Goal: Transaction & Acquisition: Purchase product/service

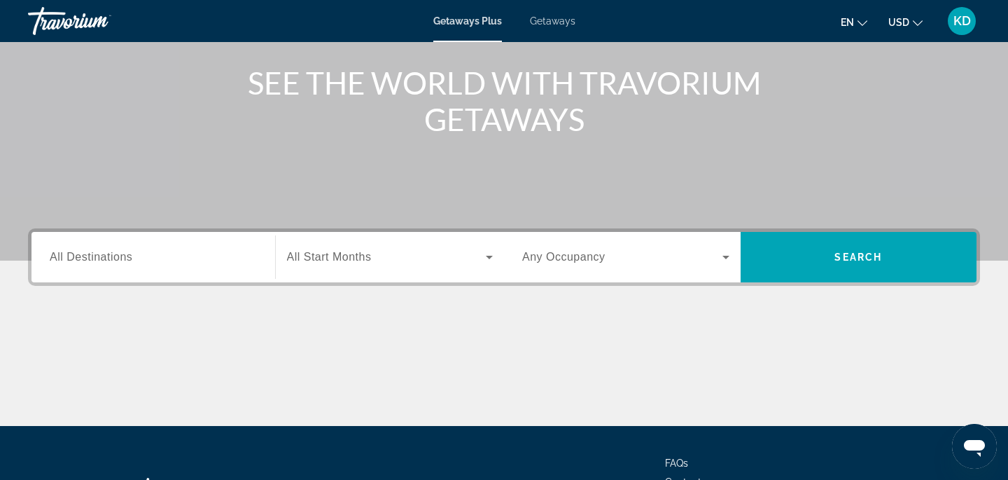
scroll to position [181, 0]
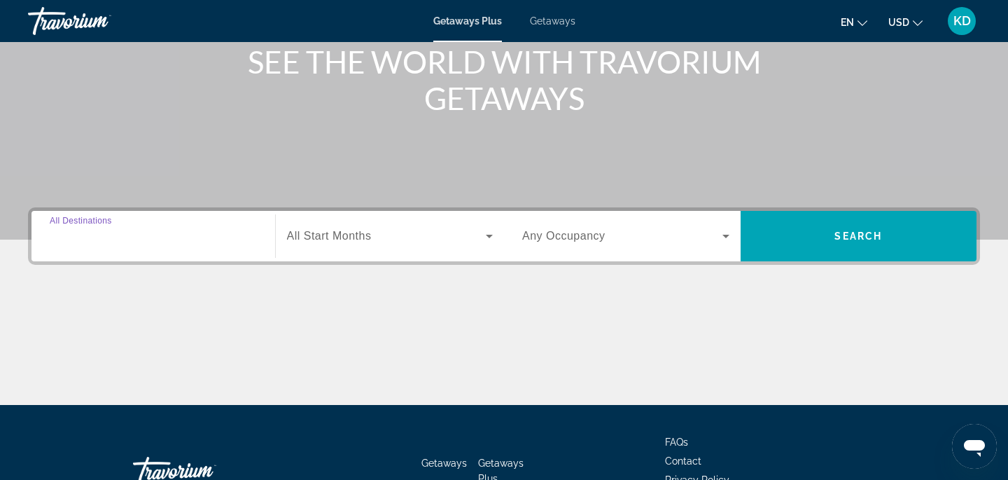
click at [141, 242] on input "Destination All Destinations" at bounding box center [153, 236] width 207 height 17
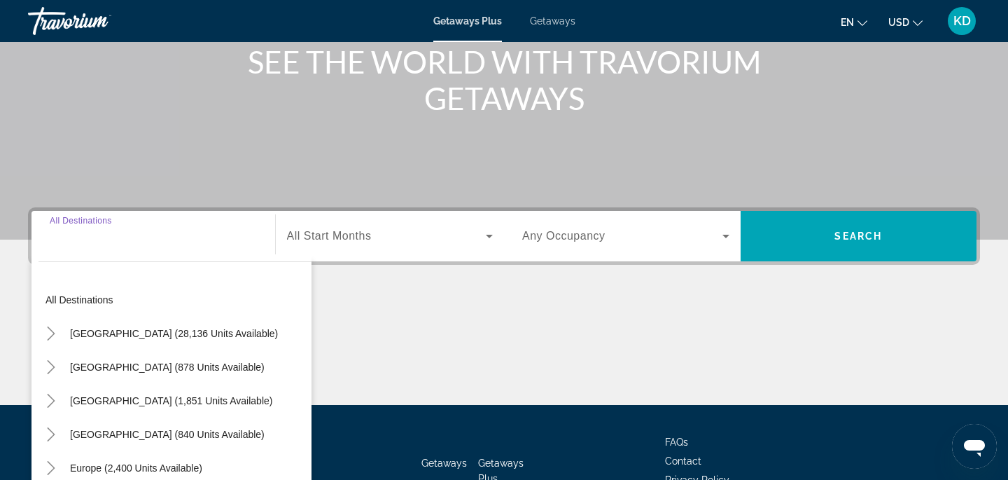
scroll to position [277, 0]
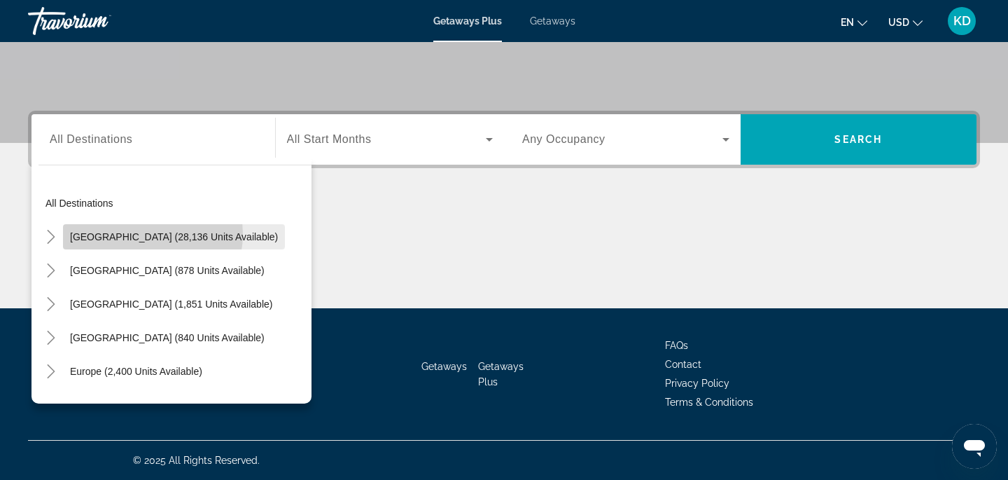
click at [145, 234] on span "United States (28,136 units available)" at bounding box center [174, 236] width 208 height 11
type input "**********"
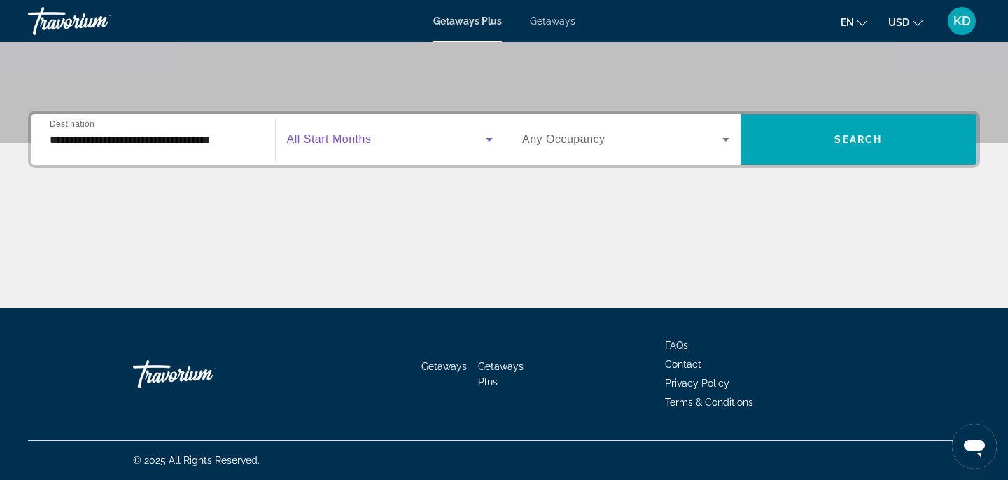
click at [489, 137] on icon "Search widget" at bounding box center [489, 139] width 17 height 17
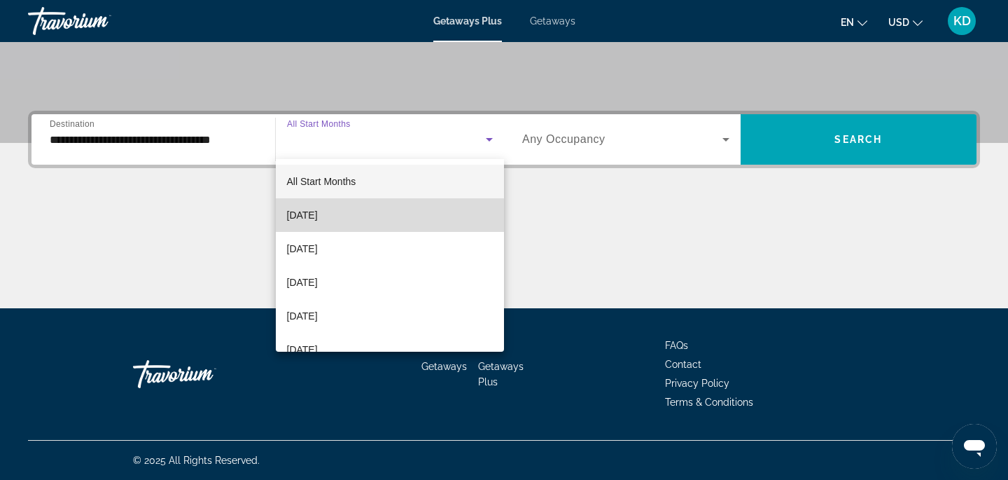
click at [410, 211] on mat-option "October 2025" at bounding box center [390, 215] width 229 height 34
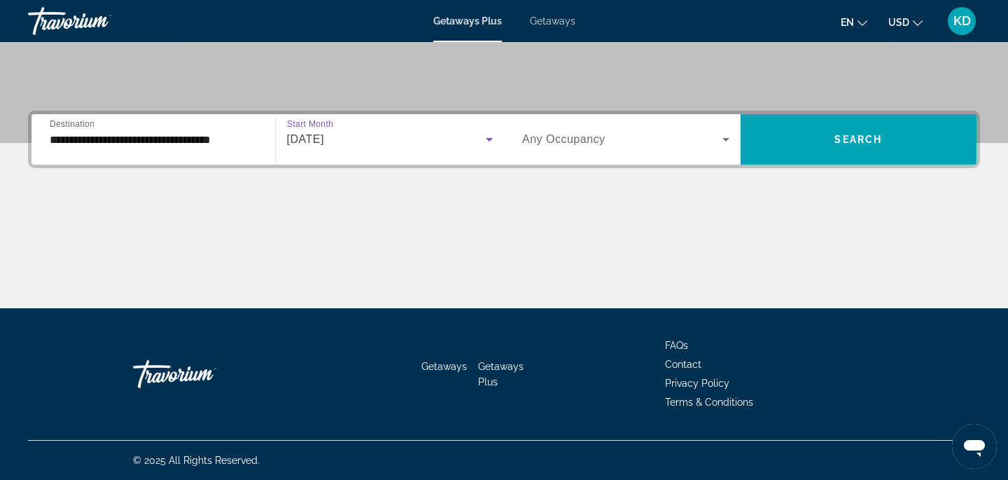
click at [725, 141] on icon "Search widget" at bounding box center [726, 139] width 17 height 17
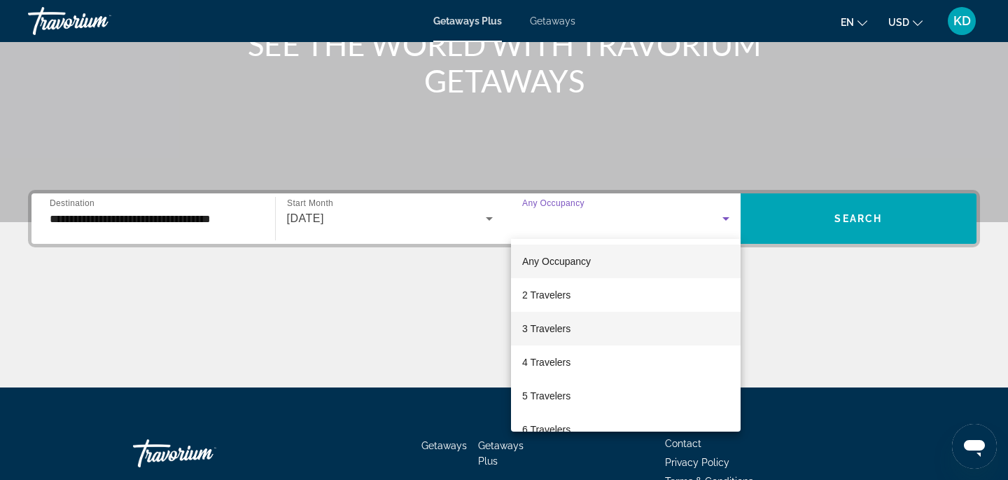
scroll to position [197, 0]
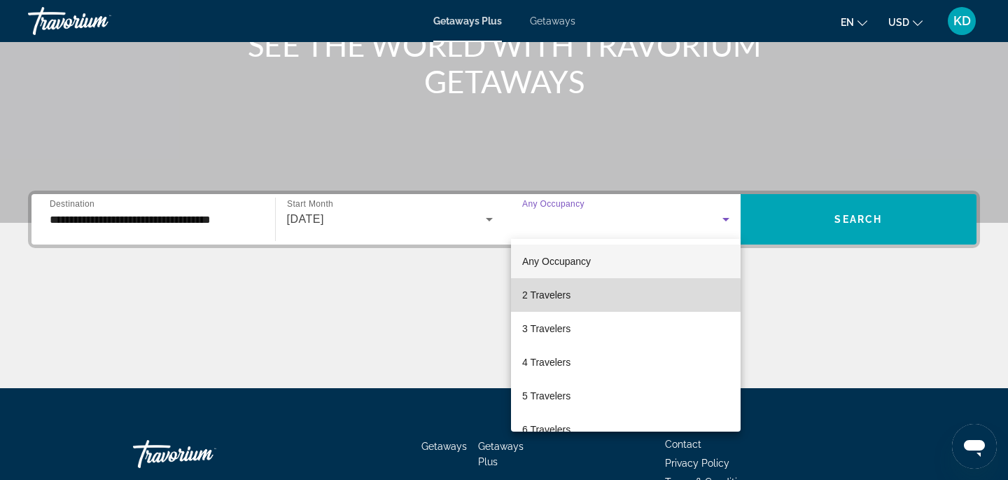
click at [592, 305] on mat-option "2 Travelers" at bounding box center [626, 295] width 230 height 34
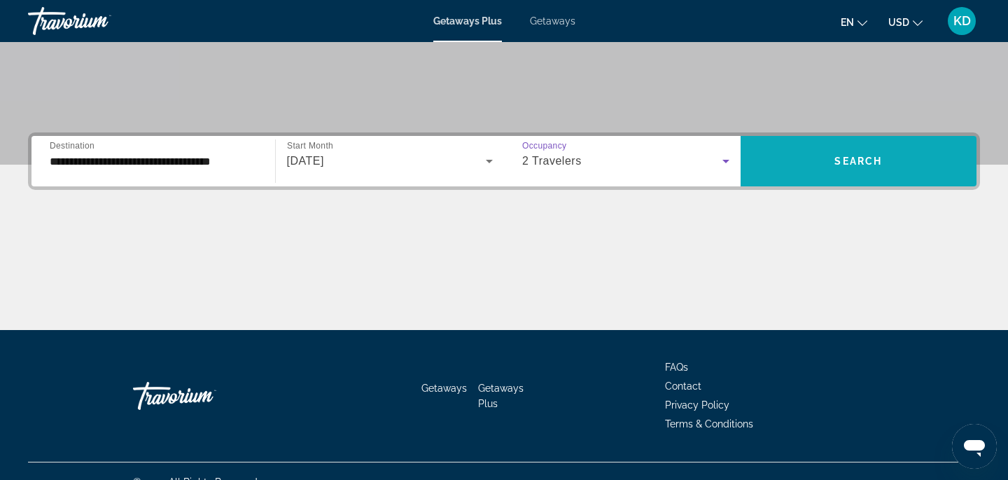
scroll to position [256, 0]
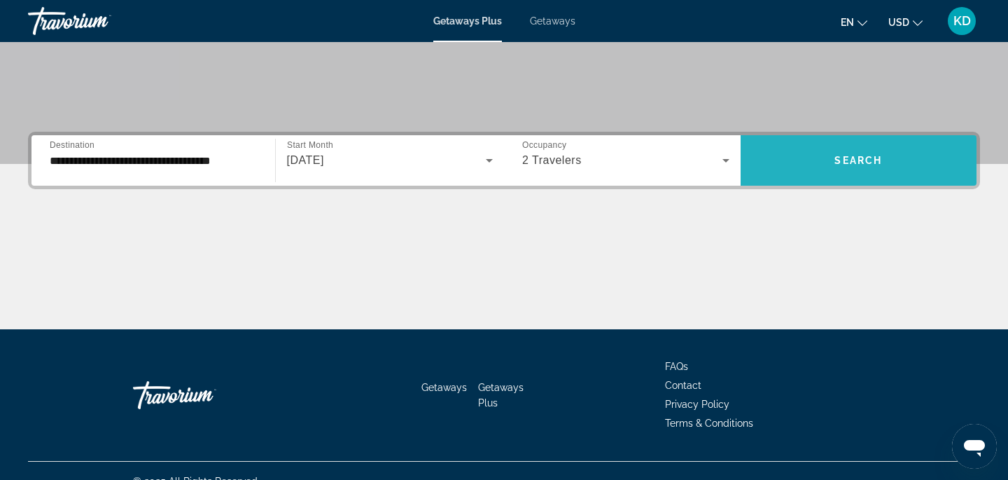
click at [834, 158] on span "Search" at bounding box center [858, 160] width 48 height 11
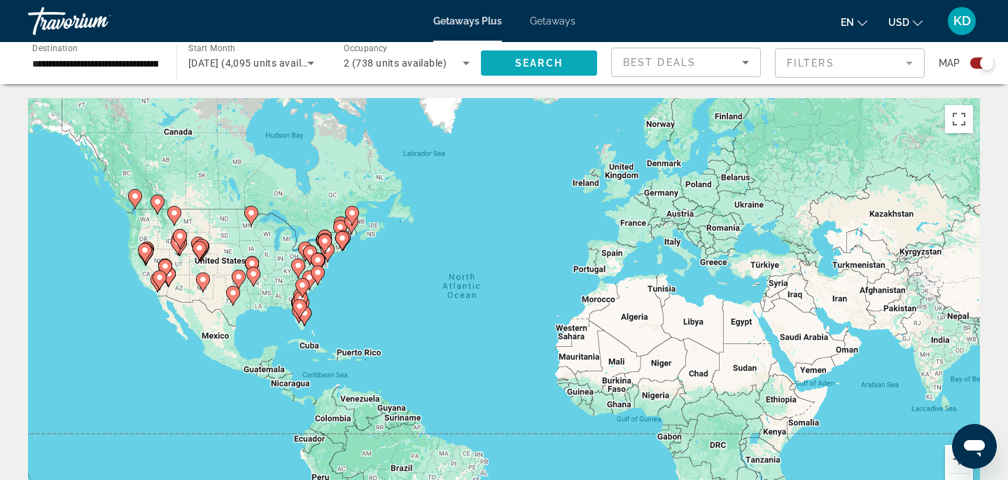
click at [569, 63] on span "Search widget" at bounding box center [539, 63] width 116 height 34
click at [475, 22] on span "Getaways Plus" at bounding box center [467, 20] width 69 height 11
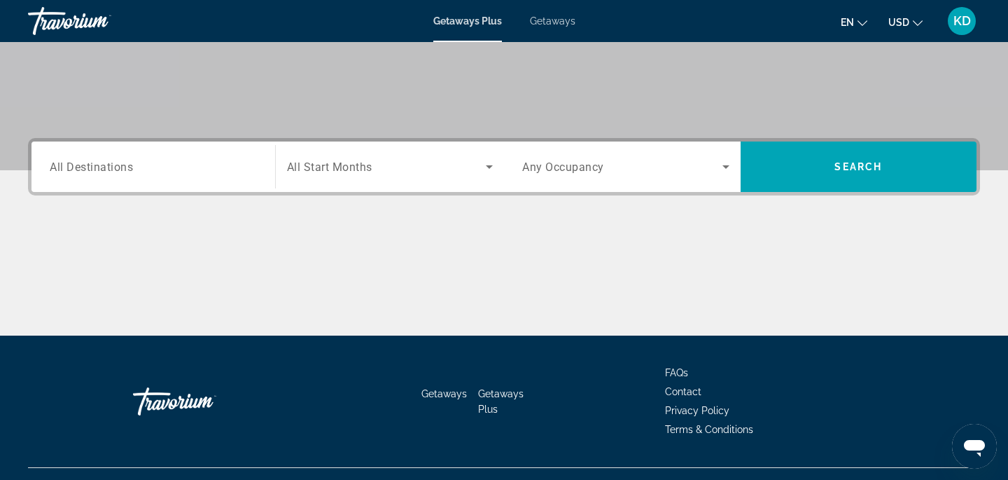
scroll to position [247, 0]
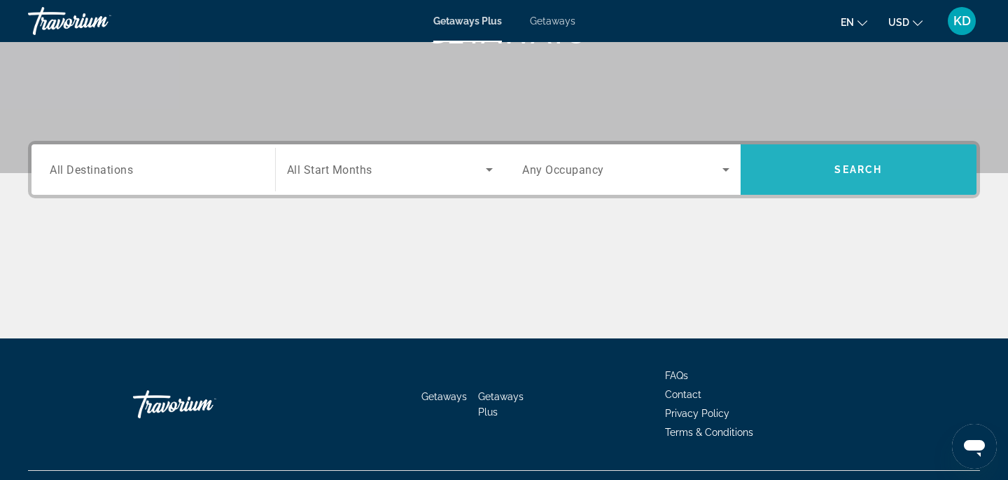
click at [858, 167] on span "Search" at bounding box center [858, 169] width 48 height 11
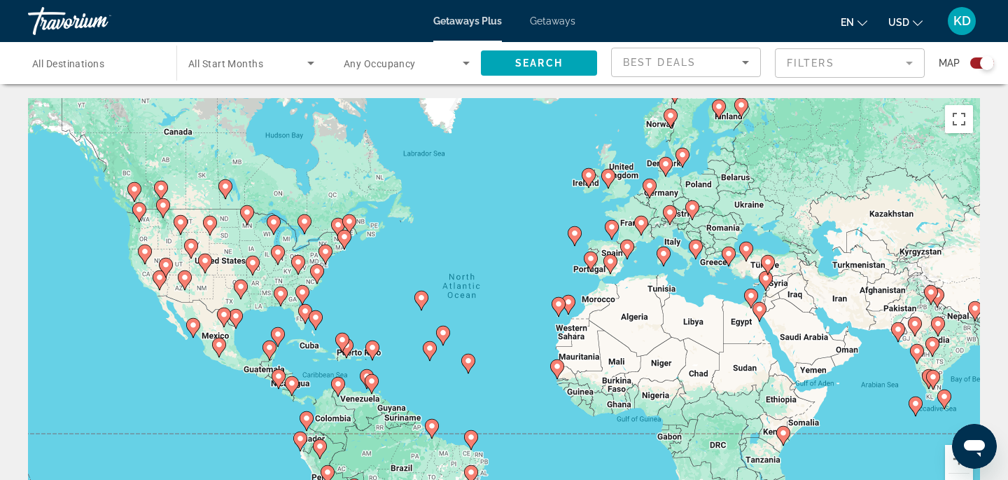
click at [85, 20] on div "Travorium" at bounding box center [98, 21] width 140 height 36
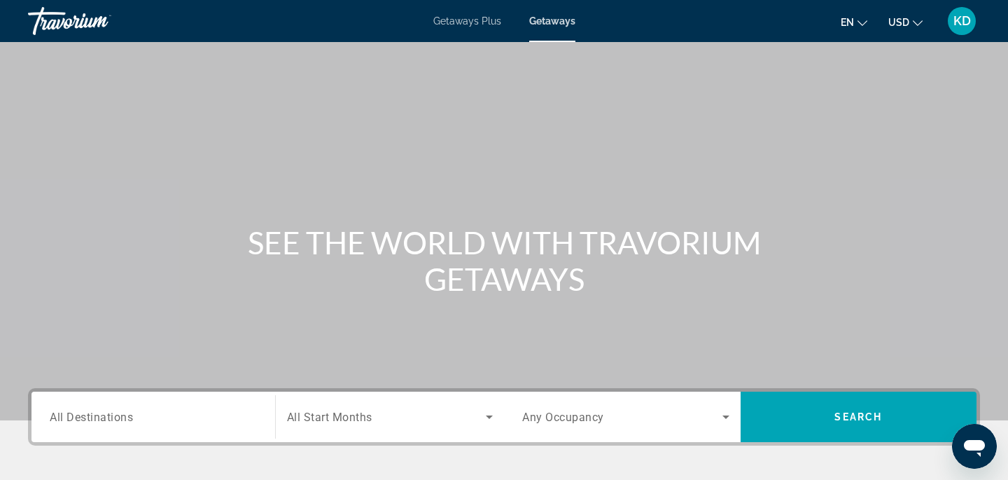
scroll to position [92, 0]
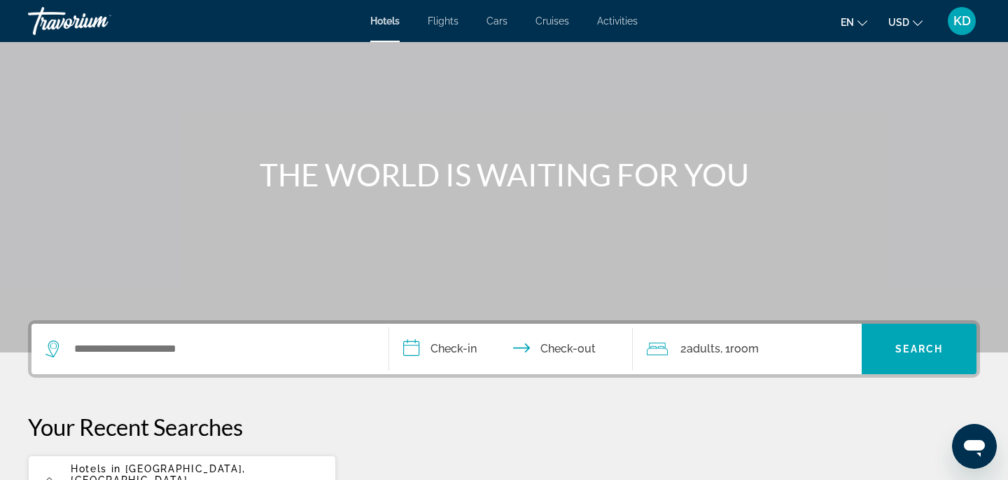
scroll to position [70, 0]
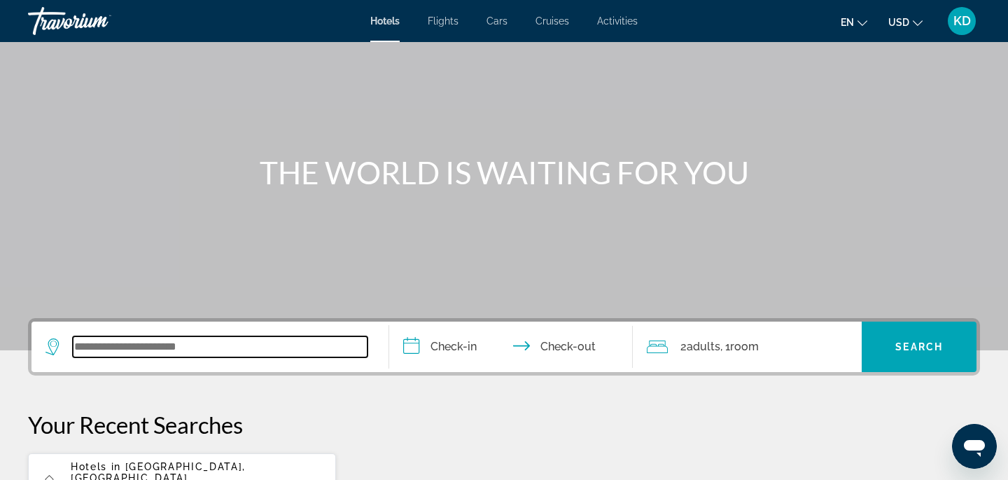
click at [132, 343] on input "Search widget" at bounding box center [220, 346] width 295 height 21
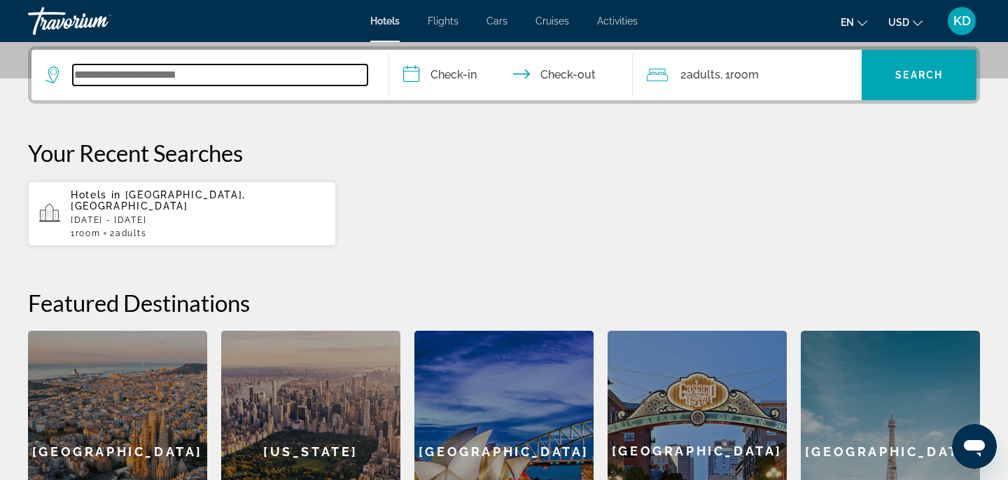
scroll to position [342, 0]
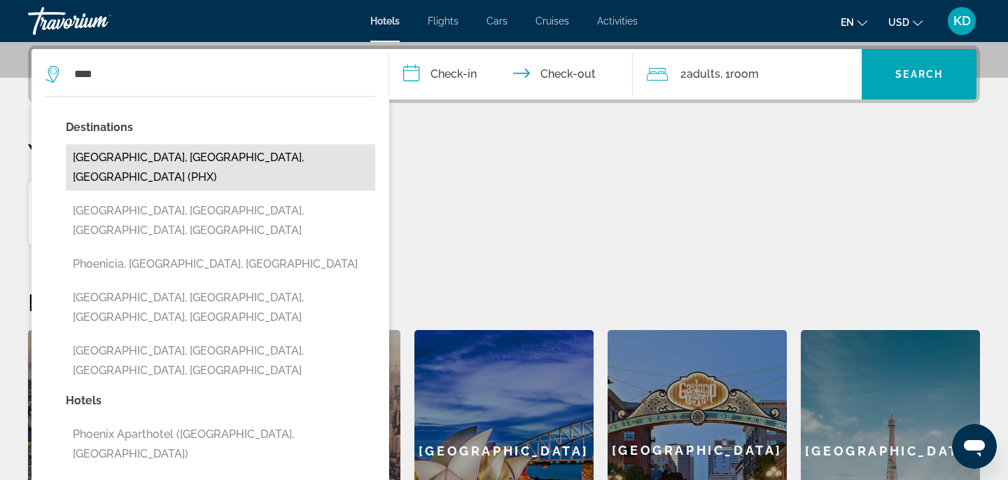
click at [145, 152] on button "[GEOGRAPHIC_DATA], [GEOGRAPHIC_DATA], [GEOGRAPHIC_DATA] (PHX)" at bounding box center [220, 167] width 309 height 46
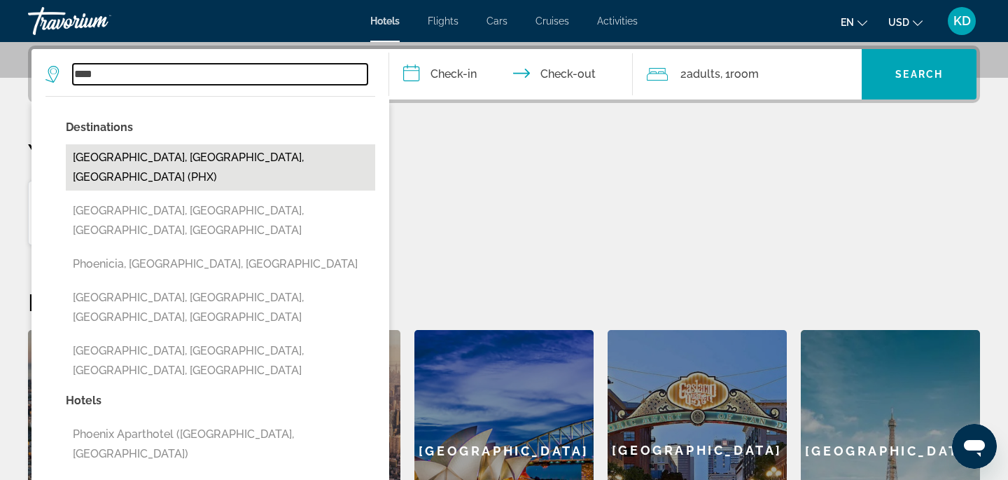
type input "**********"
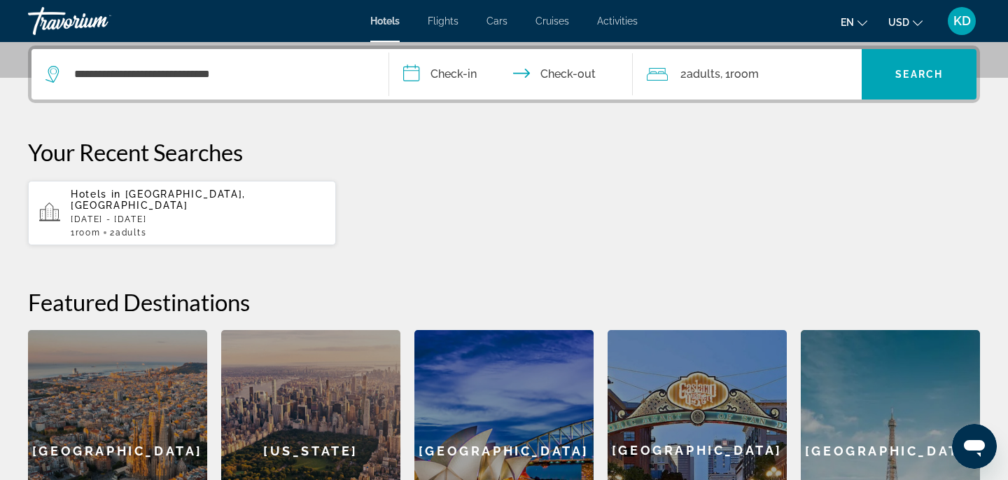
click at [391, 21] on span "Hotels" at bounding box center [384, 20] width 29 height 11
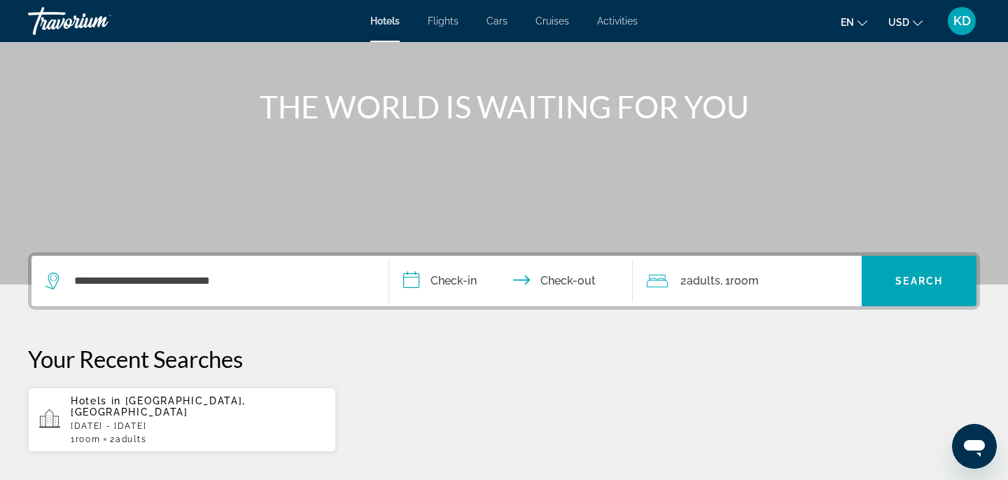
scroll to position [145, 0]
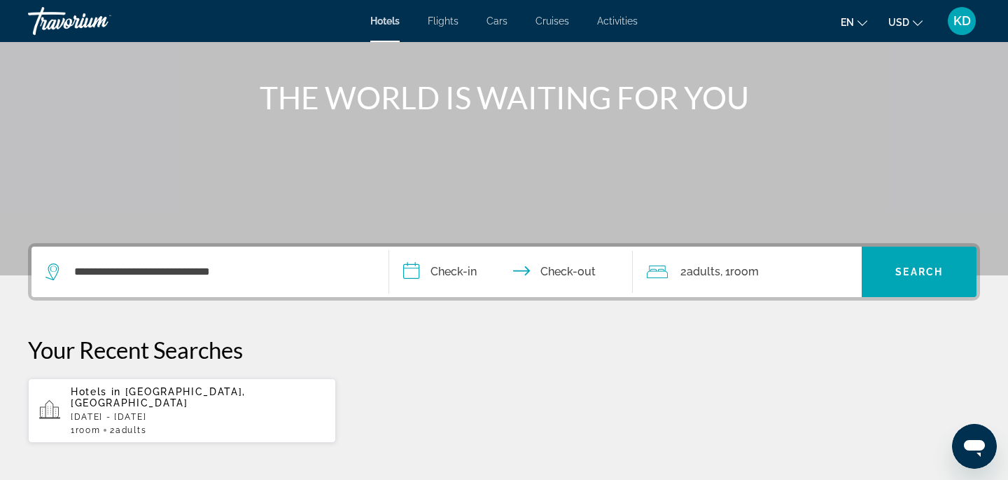
click at [469, 274] on input "**********" at bounding box center [513, 273] width 249 height 55
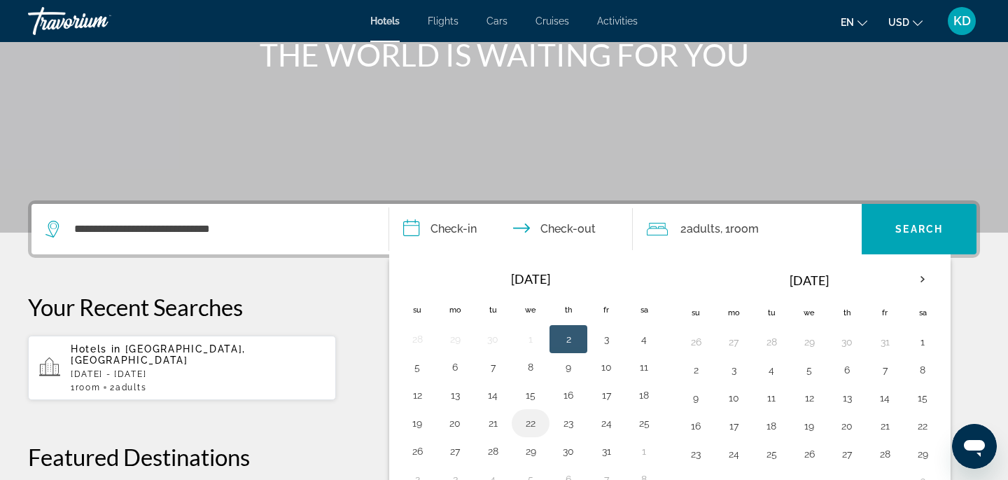
scroll to position [196, 0]
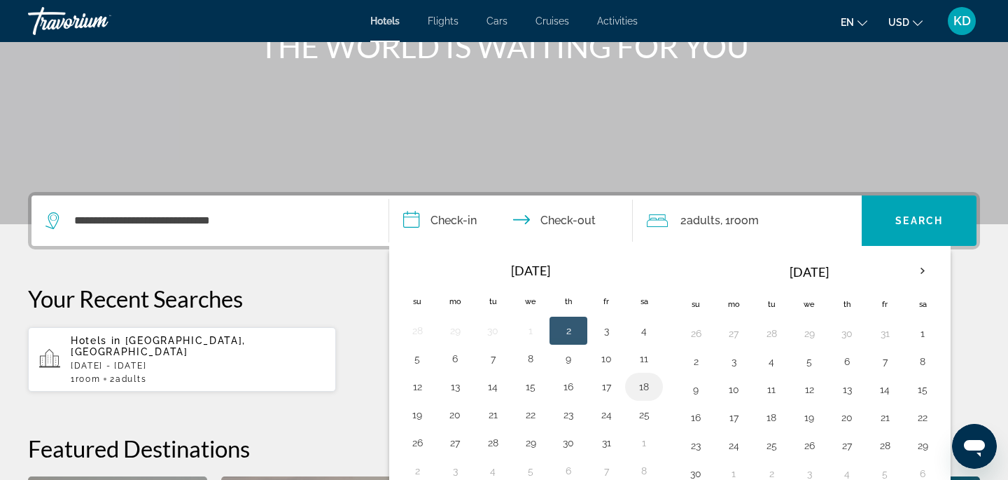
click at [640, 391] on button "18" at bounding box center [644, 387] width 22 height 20
click at [456, 415] on button "20" at bounding box center [455, 415] width 22 height 20
type input "**********"
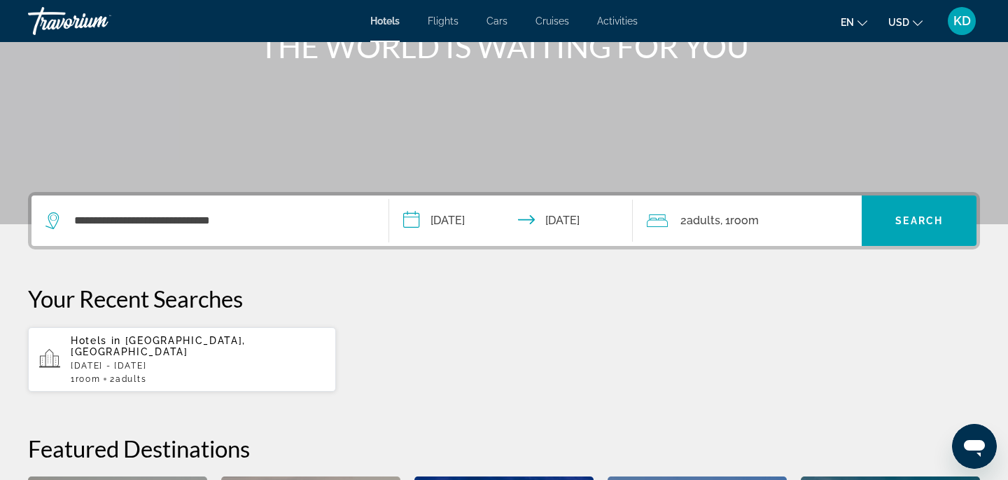
click at [741, 223] on span "Room" at bounding box center [744, 220] width 29 height 13
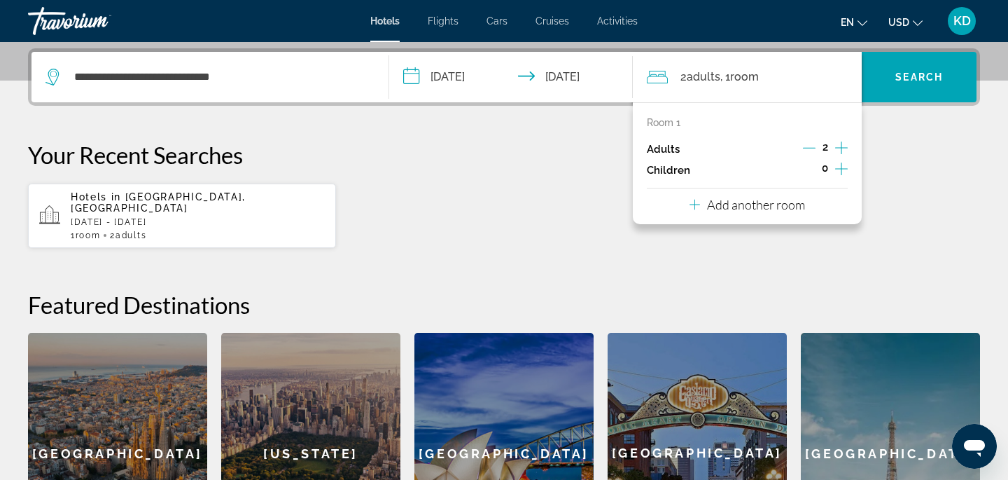
scroll to position [342, 0]
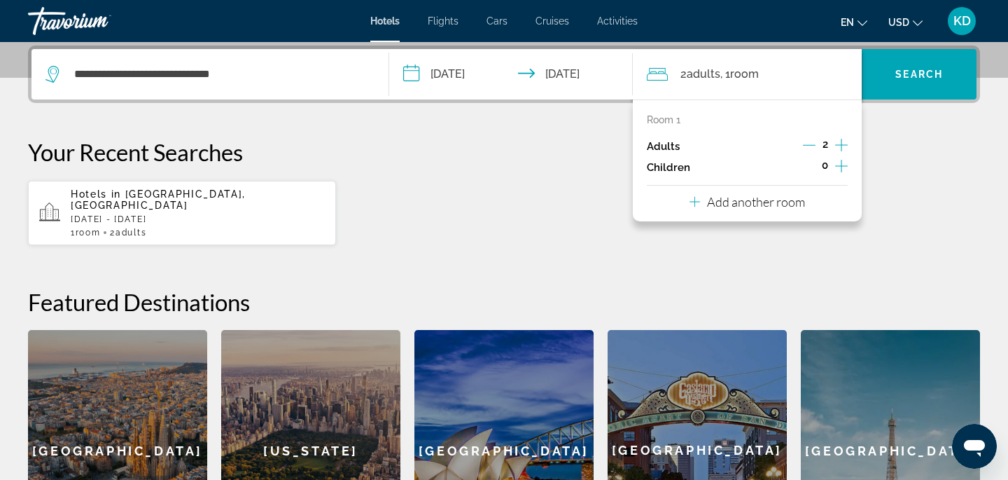
click at [811, 144] on icon "Decrement adults" at bounding box center [809, 145] width 13 height 13
click at [919, 69] on span "Search" at bounding box center [919, 74] width 48 height 11
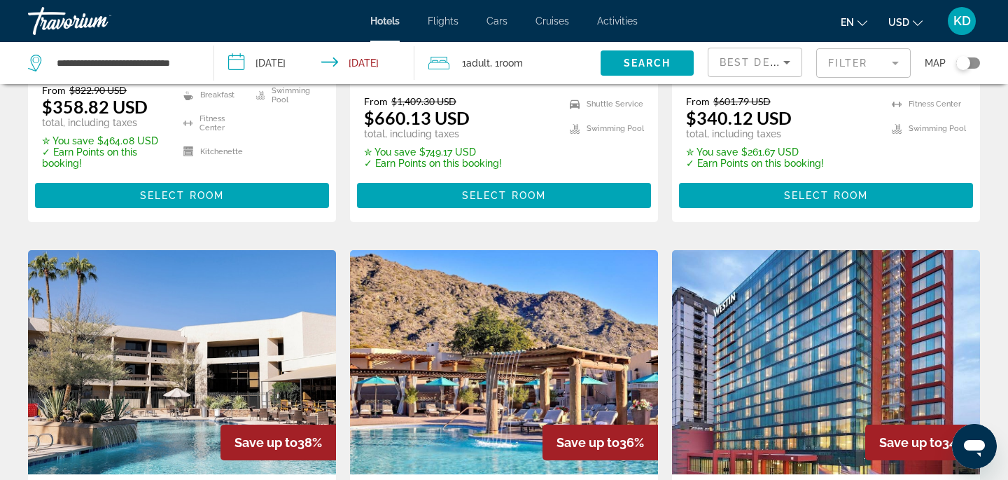
scroll to position [409, 0]
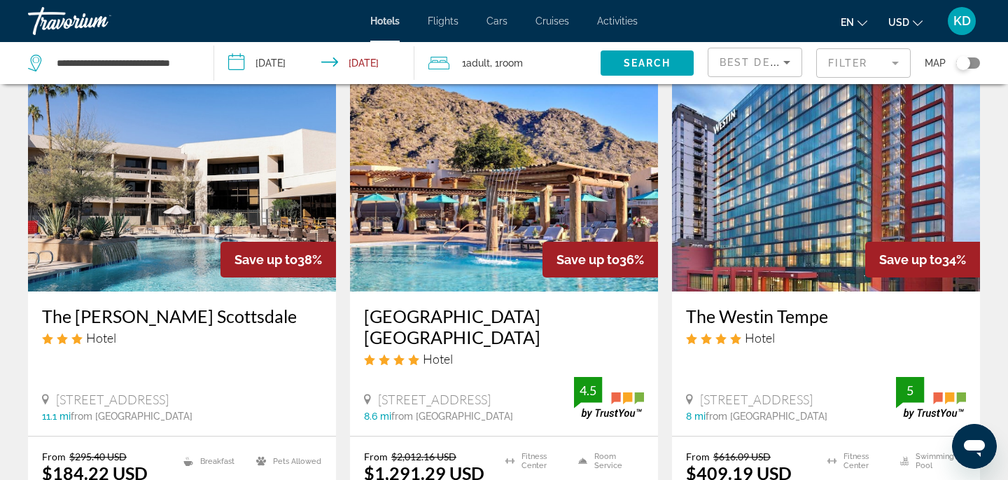
scroll to position [605, 0]
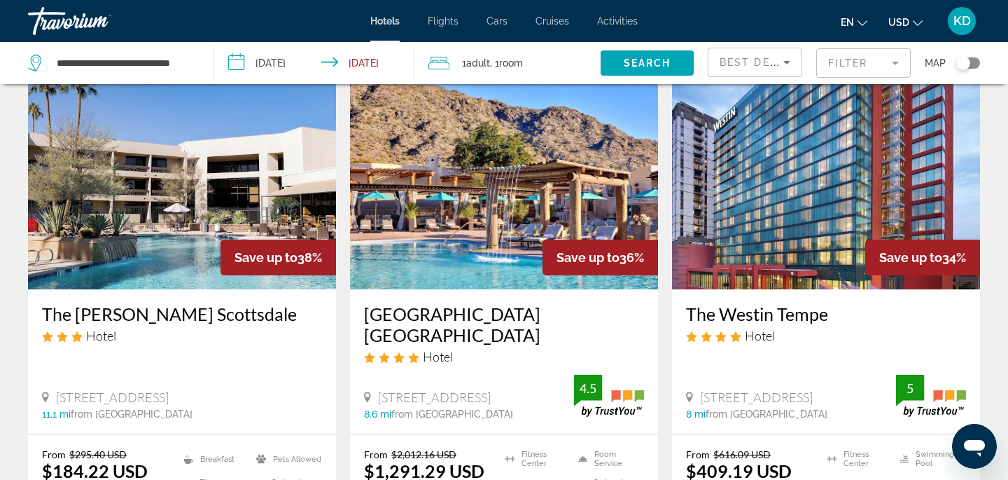
click at [200, 197] on img "Main content" at bounding box center [182, 177] width 308 height 224
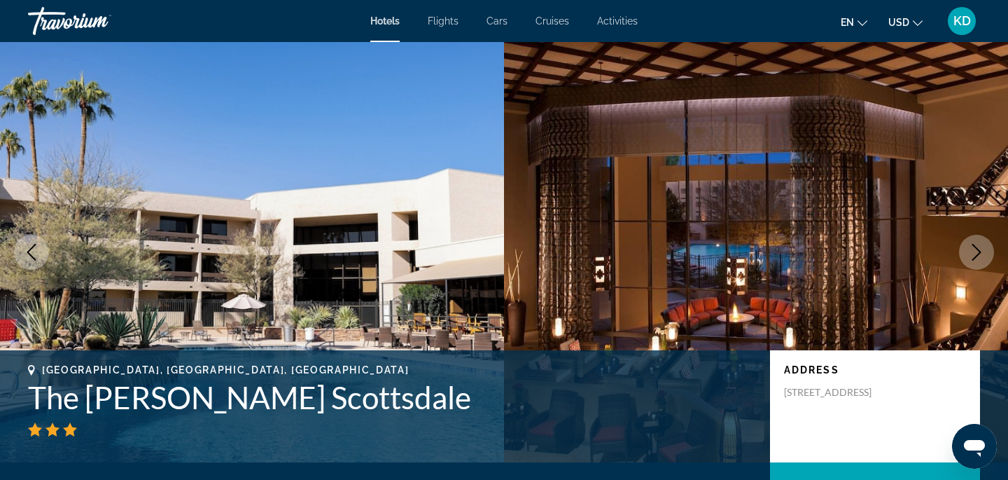
click at [977, 250] on icon "Next image" at bounding box center [976, 252] width 17 height 17
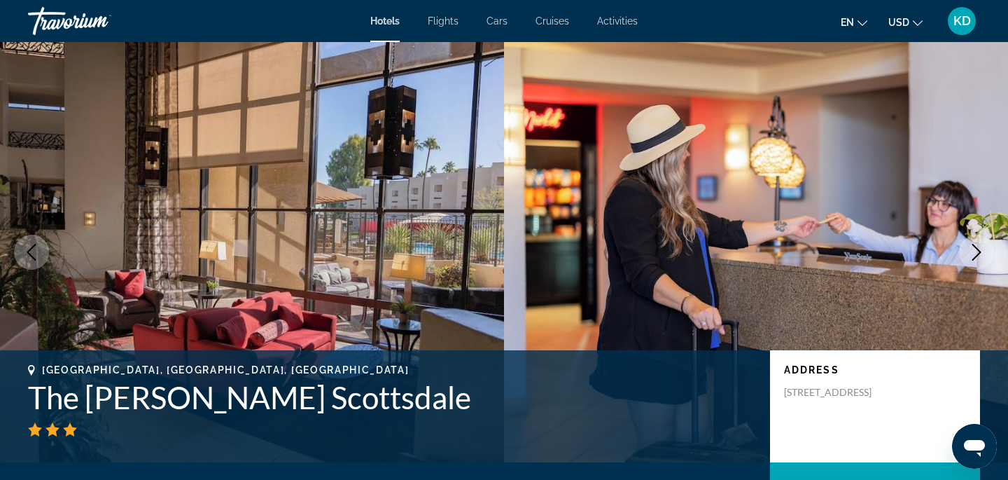
click at [978, 254] on icon "Next image" at bounding box center [976, 252] width 9 height 17
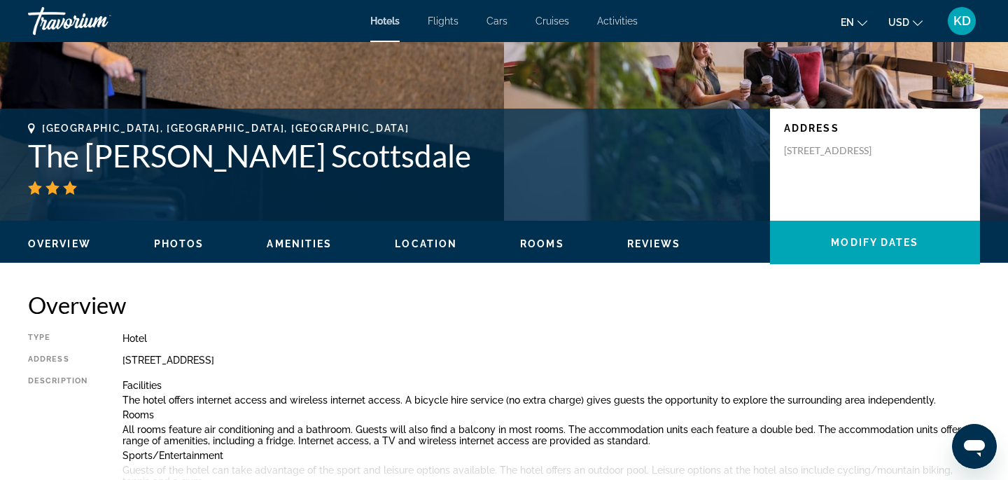
scroll to position [241, 0]
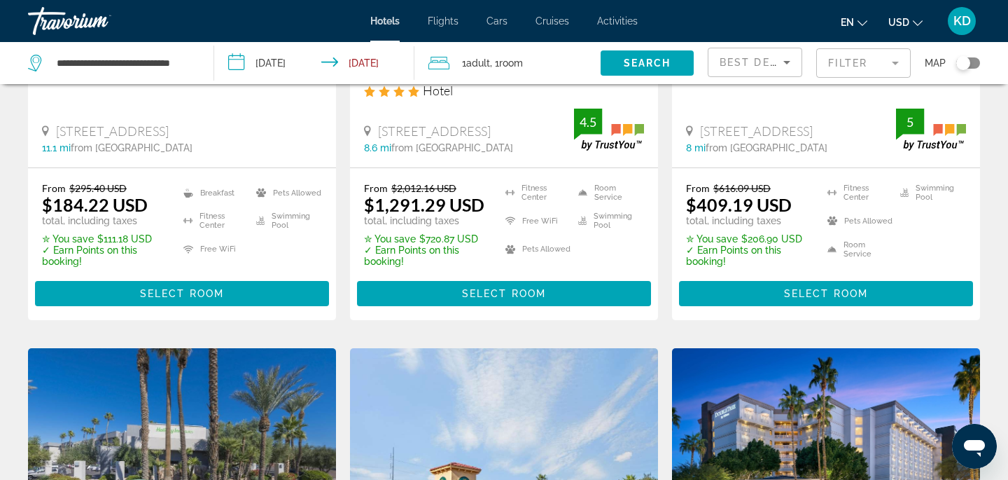
scroll to position [818, 0]
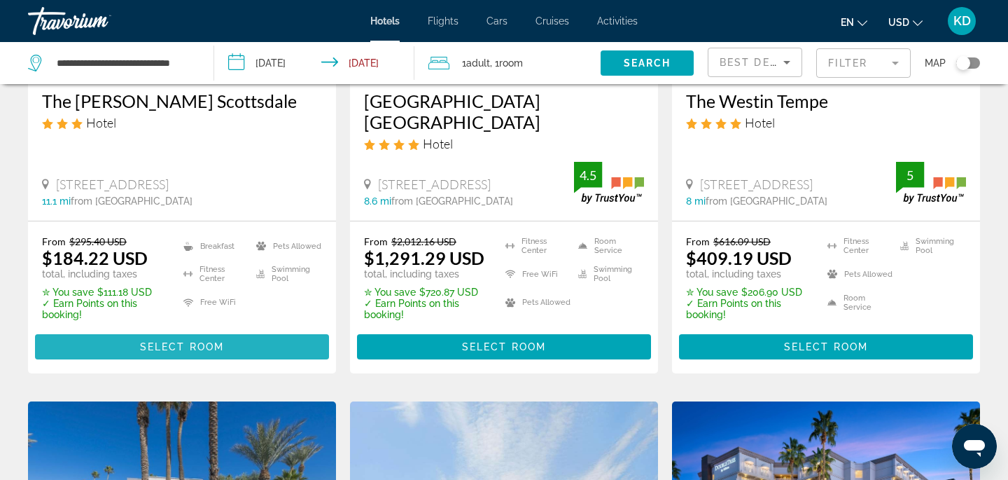
click at [98, 340] on span "Main content" at bounding box center [182, 347] width 294 height 34
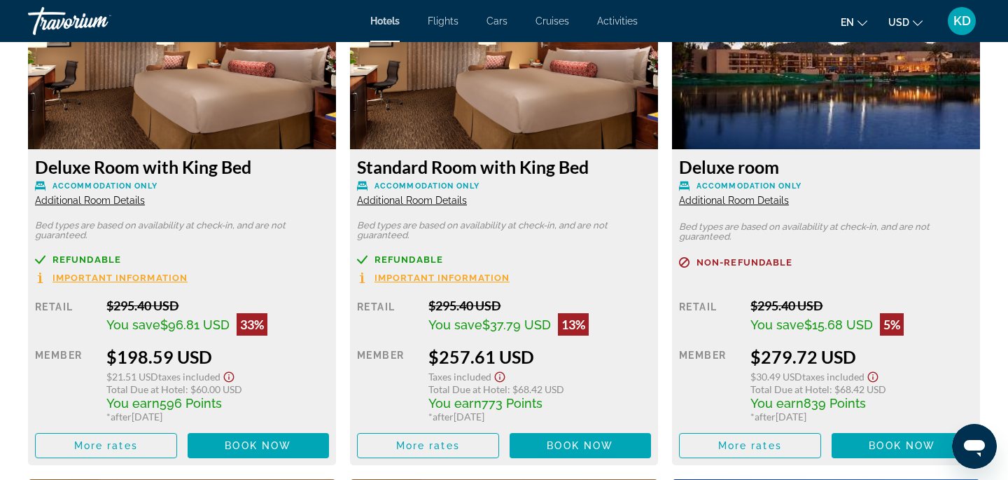
scroll to position [2531, 0]
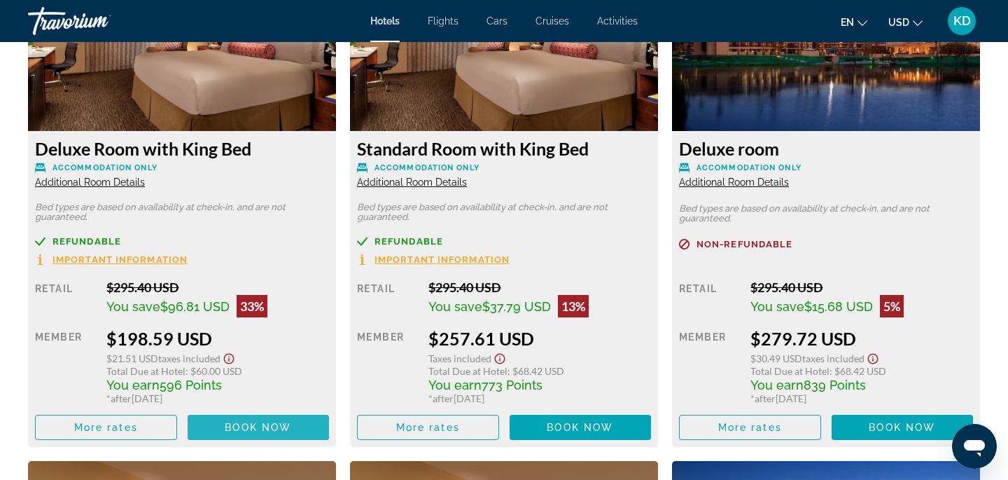
click at [260, 418] on span "Main content" at bounding box center [259, 427] width 142 height 34
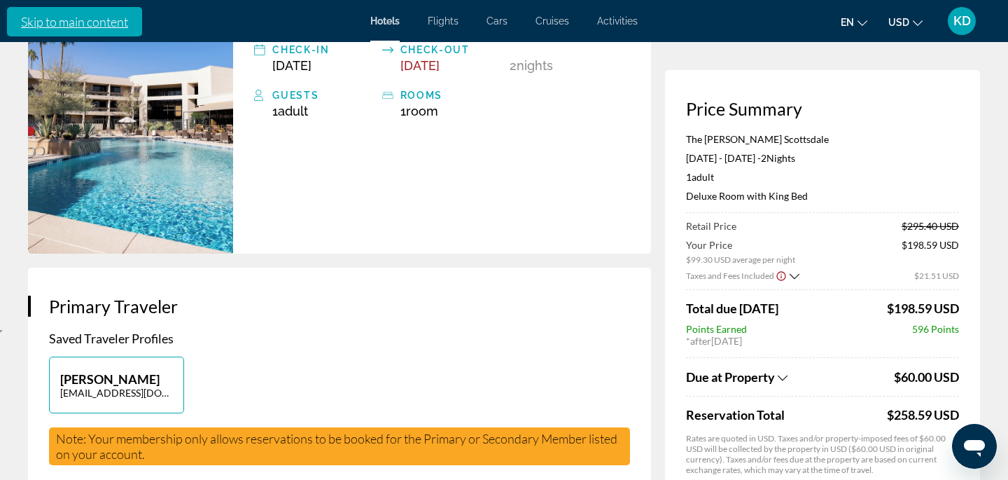
scroll to position [153, 0]
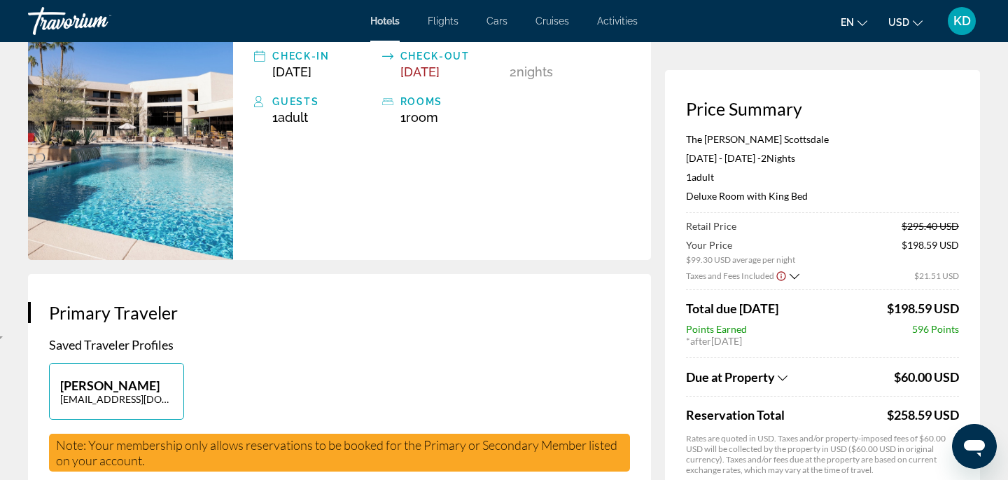
click at [778, 372] on icon "Show Taxes and Fees breakdown" at bounding box center [783, 378] width 10 height 12
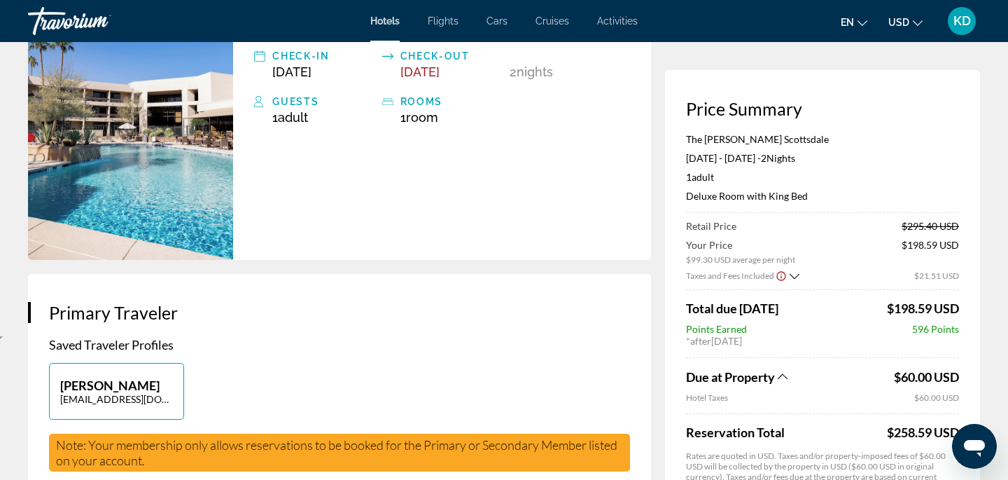
click at [780, 372] on icon "Show Taxes and Fees breakdown" at bounding box center [783, 376] width 10 height 12
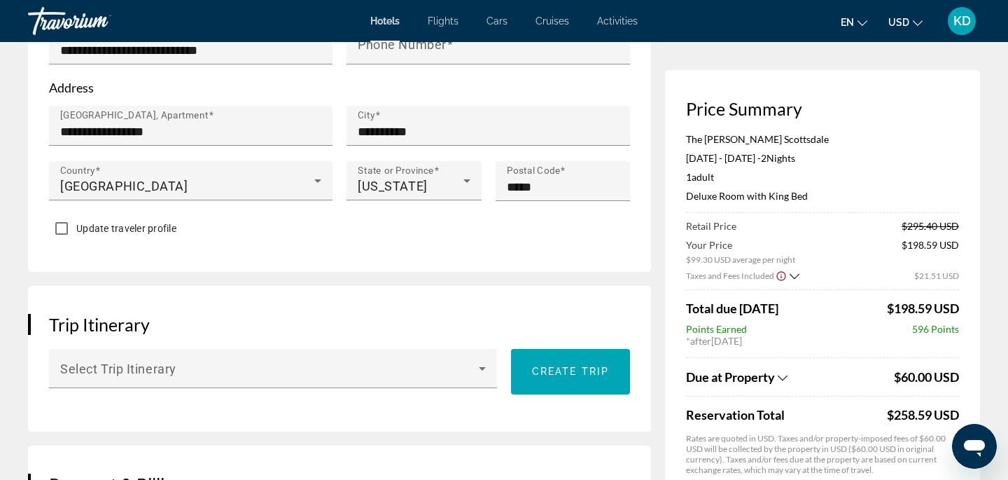
scroll to position [694, 0]
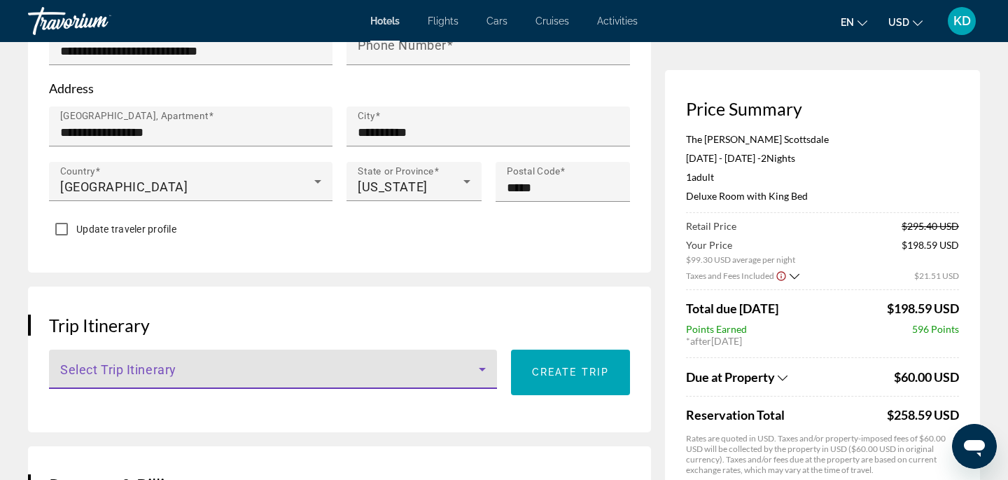
click at [487, 366] on icon "Main content" at bounding box center [482, 369] width 17 height 17
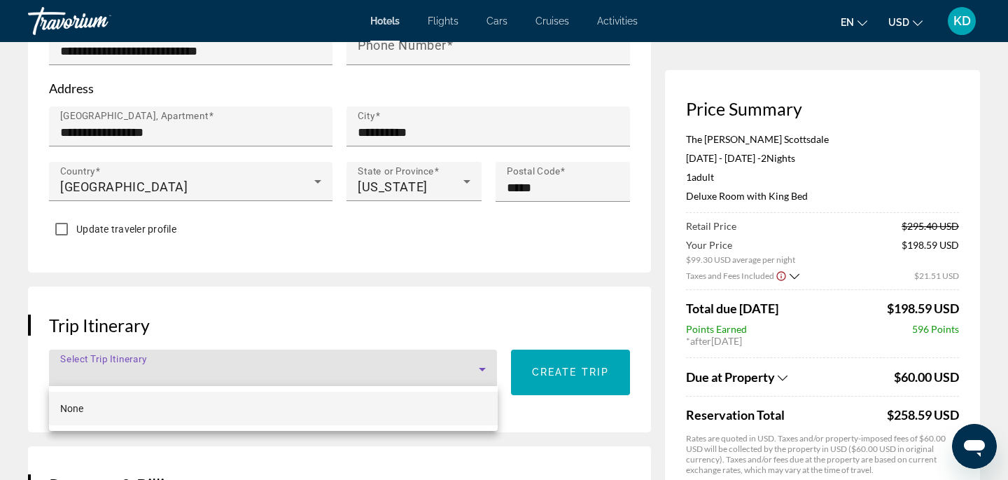
click at [451, 405] on mat-option "None" at bounding box center [273, 408] width 449 height 34
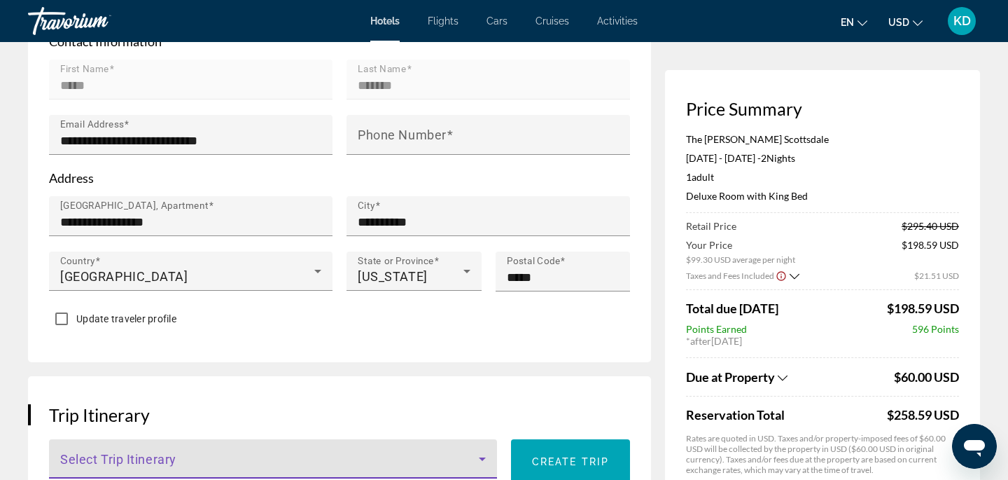
scroll to position [601, 0]
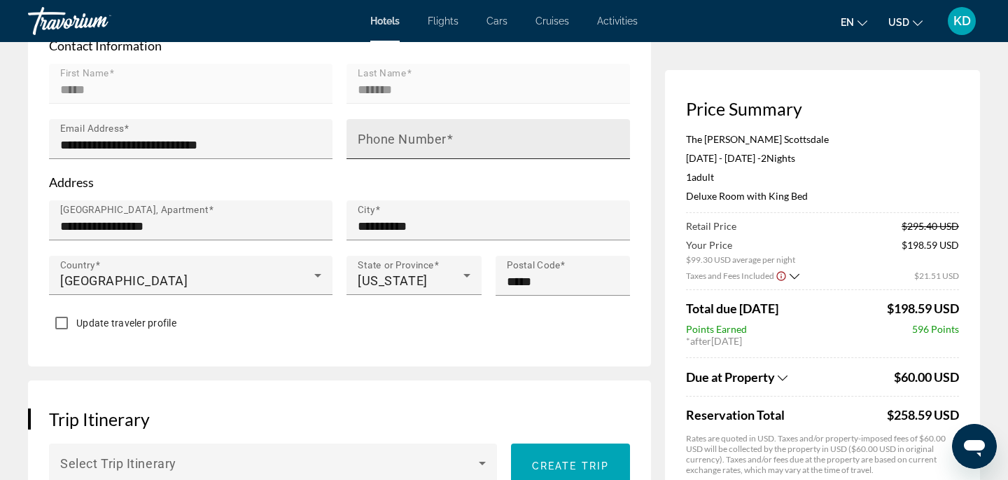
click at [437, 128] on div "Phone Number" at bounding box center [493, 139] width 270 height 40
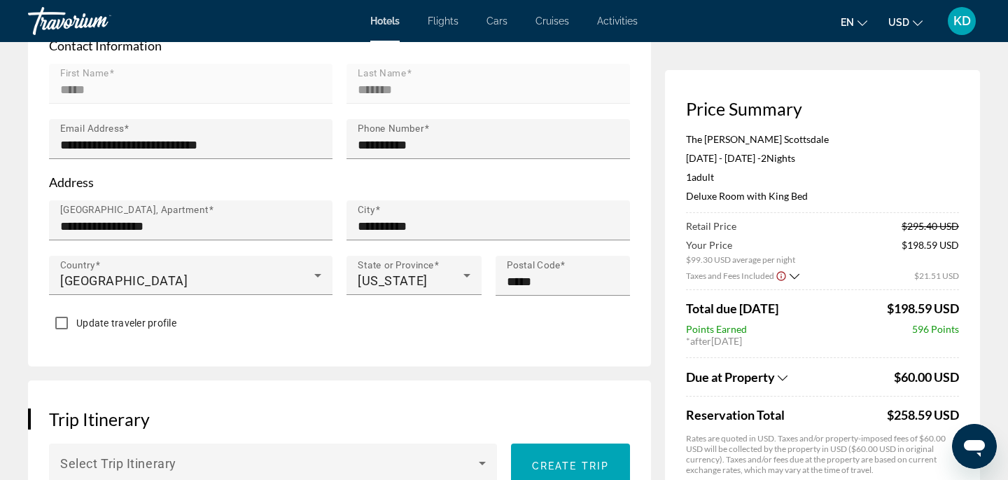
click at [354, 179] on p "Address" at bounding box center [339, 181] width 581 height 15
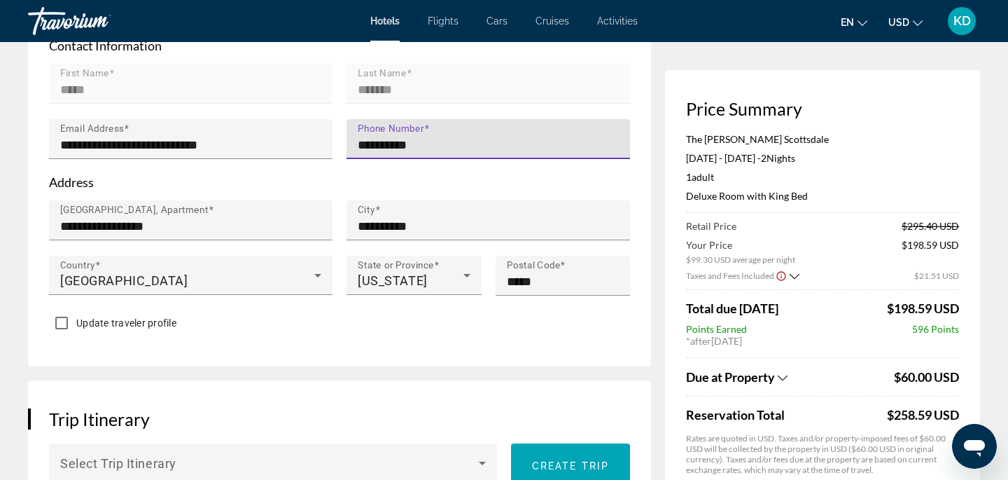
click at [382, 141] on input "**********" at bounding box center [493, 145] width 270 height 17
click at [405, 144] on input "**********" at bounding box center [493, 145] width 270 height 17
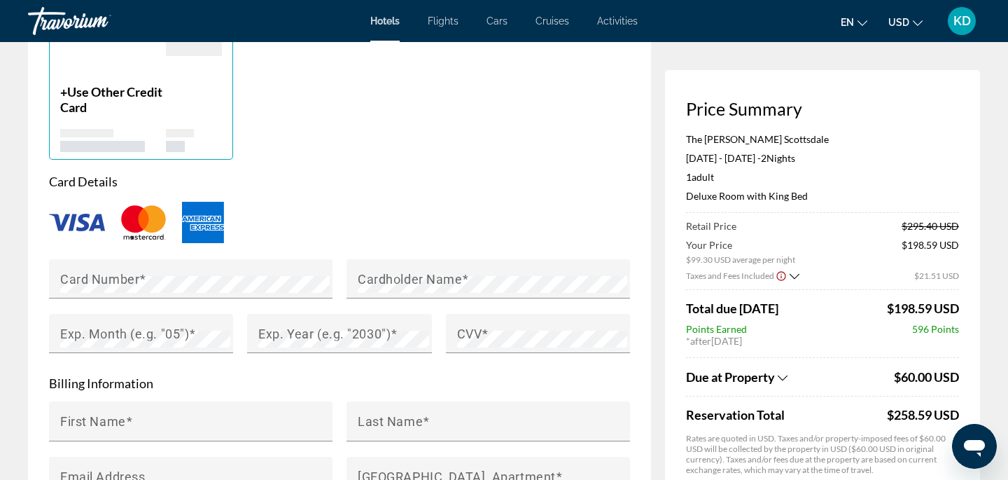
scroll to position [1242, 0]
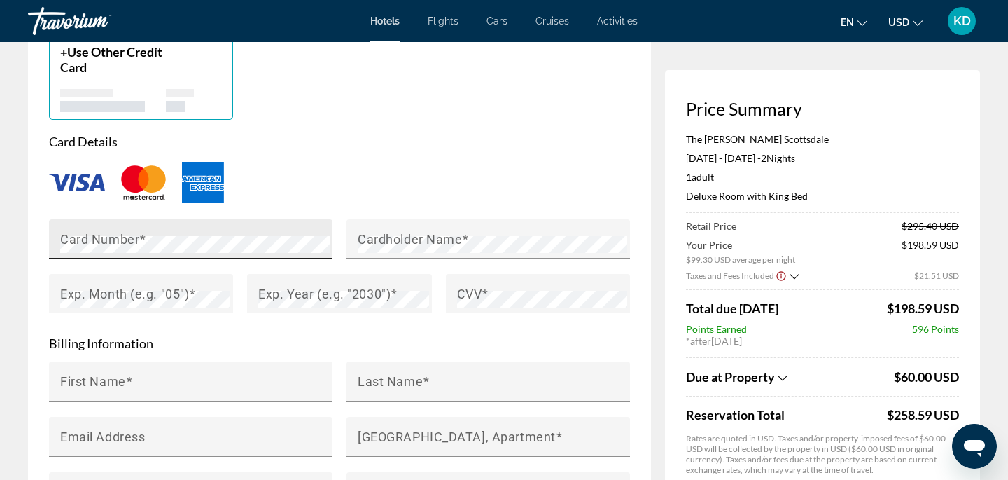
type input "**********"
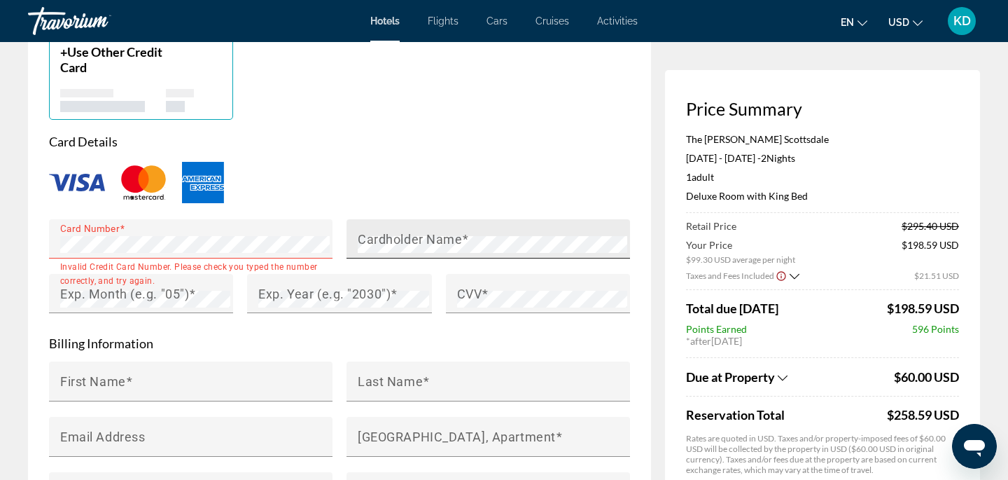
click at [395, 239] on mat-label "Cardholder Name" at bounding box center [410, 239] width 104 height 15
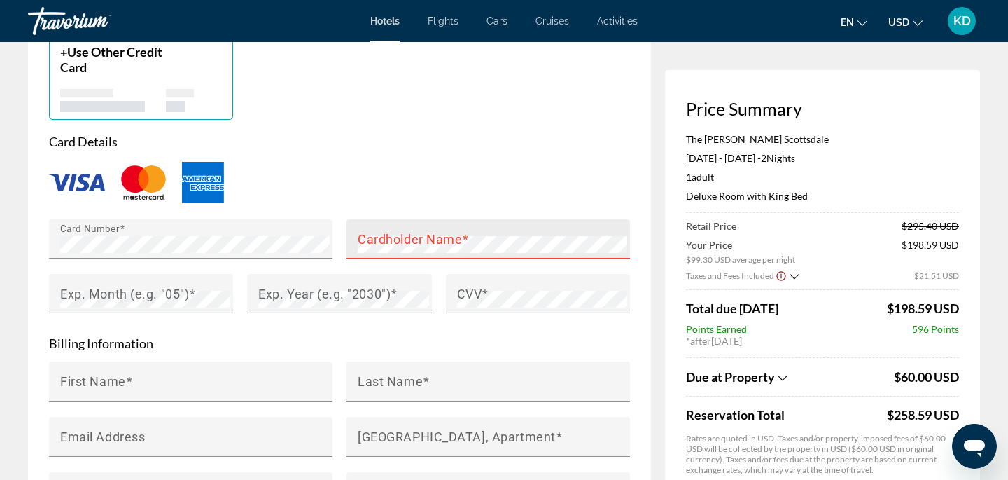
click at [445, 235] on mat-label "Cardholder Name" at bounding box center [410, 239] width 104 height 15
click at [188, 291] on mat-label "Exp. Month (e.g. "05")" at bounding box center [124, 293] width 129 height 15
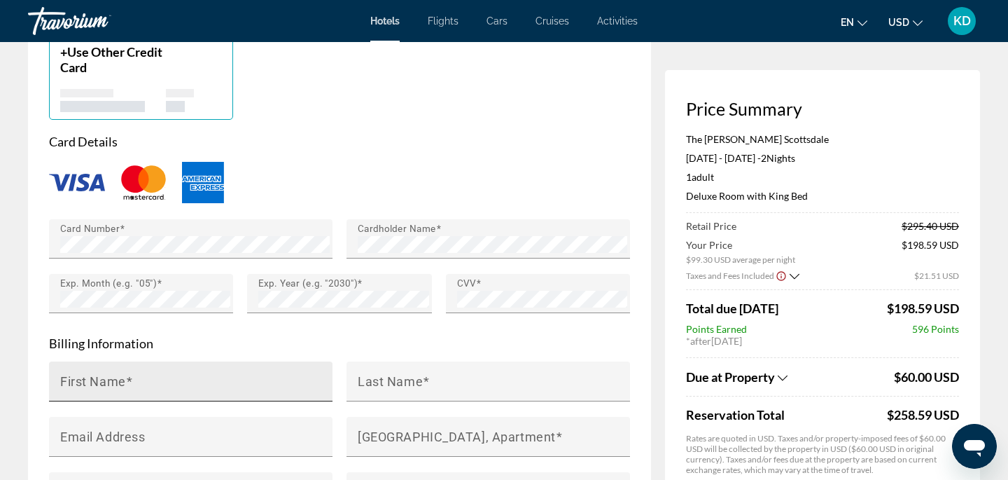
click at [128, 380] on span "Main content" at bounding box center [129, 381] width 7 height 15
click at [128, 380] on input "First Name" at bounding box center [195, 387] width 270 height 17
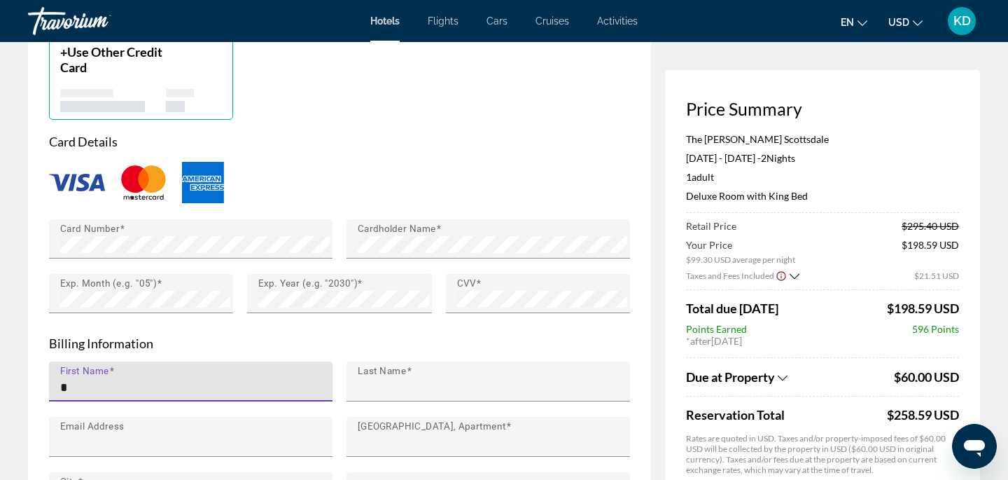
type input "*****"
type input "*******"
type input "**********"
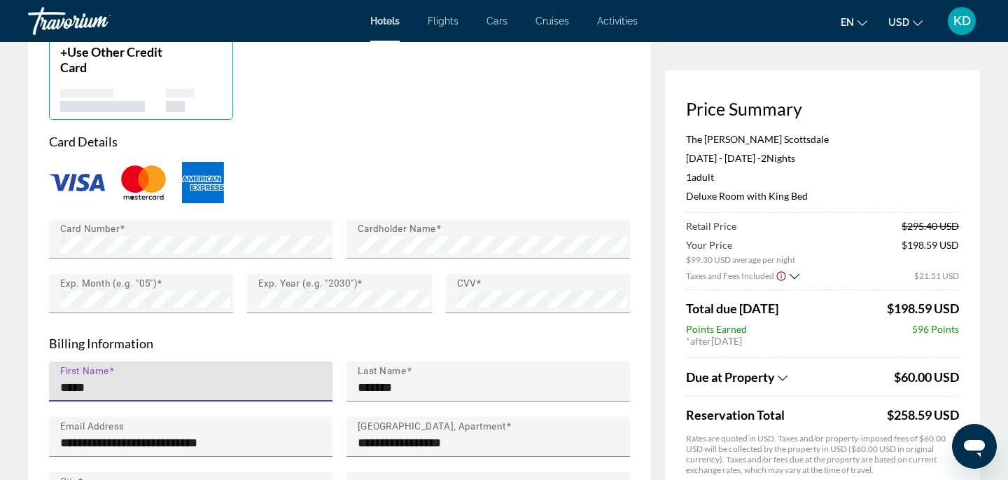
type input "**"
type input "*****"
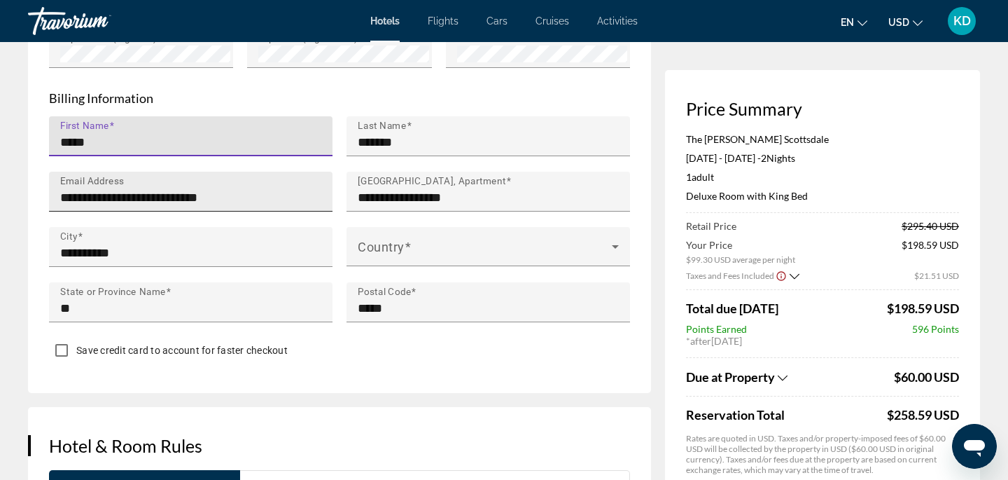
scroll to position [1492, 0]
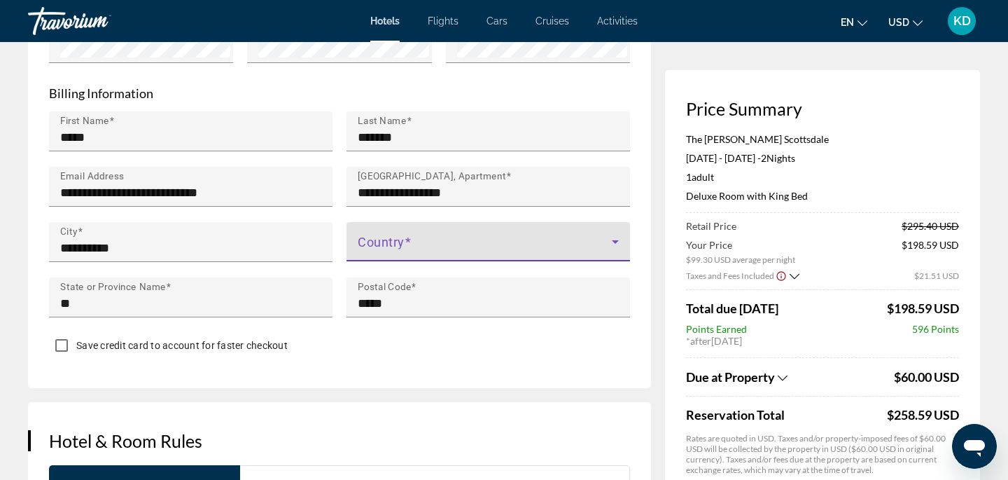
click at [616, 235] on icon "Main content" at bounding box center [615, 241] width 17 height 17
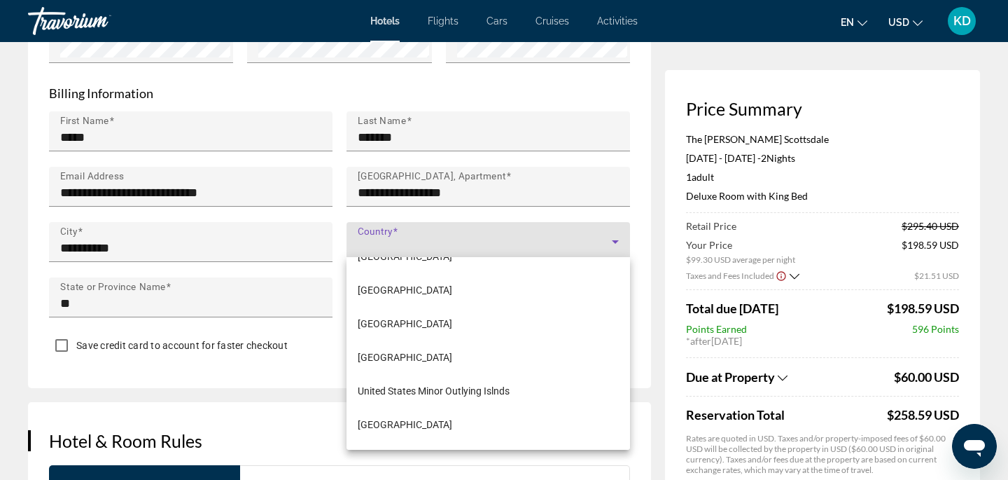
scroll to position [8053, 0]
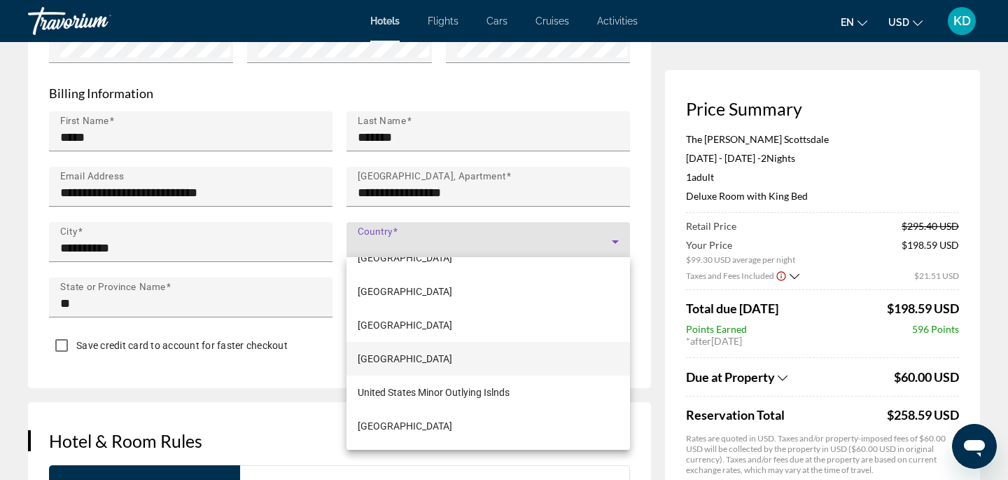
click at [452, 362] on span "[GEOGRAPHIC_DATA]" at bounding box center [405, 358] width 95 height 17
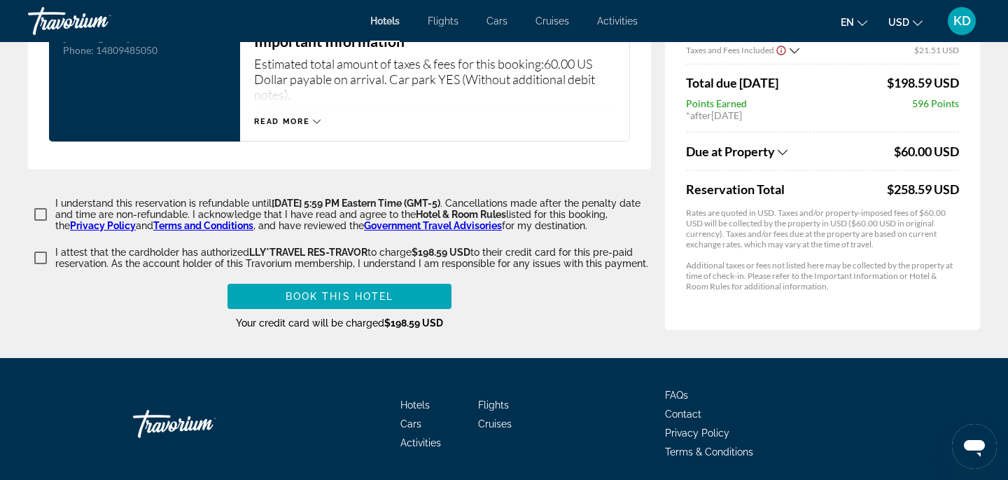
scroll to position [2093, 0]
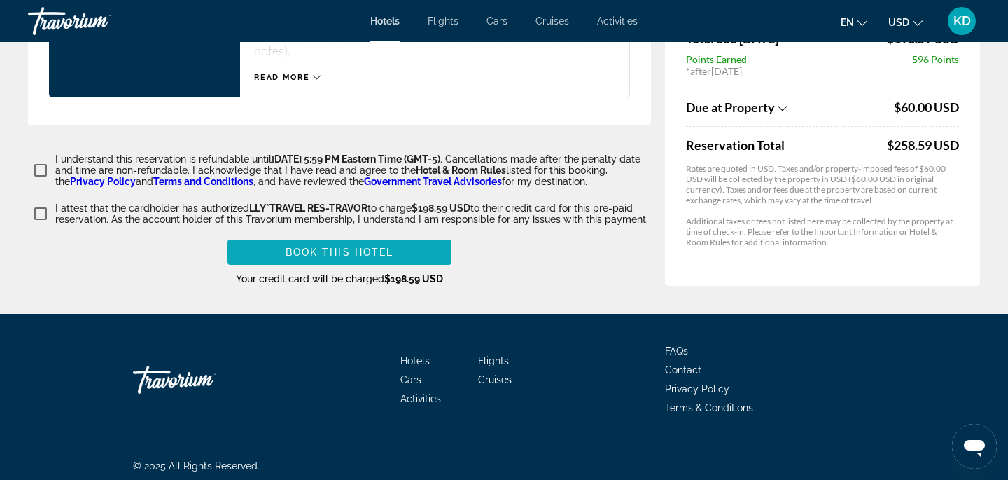
click at [370, 246] on span "Book this hotel" at bounding box center [340, 251] width 109 height 11
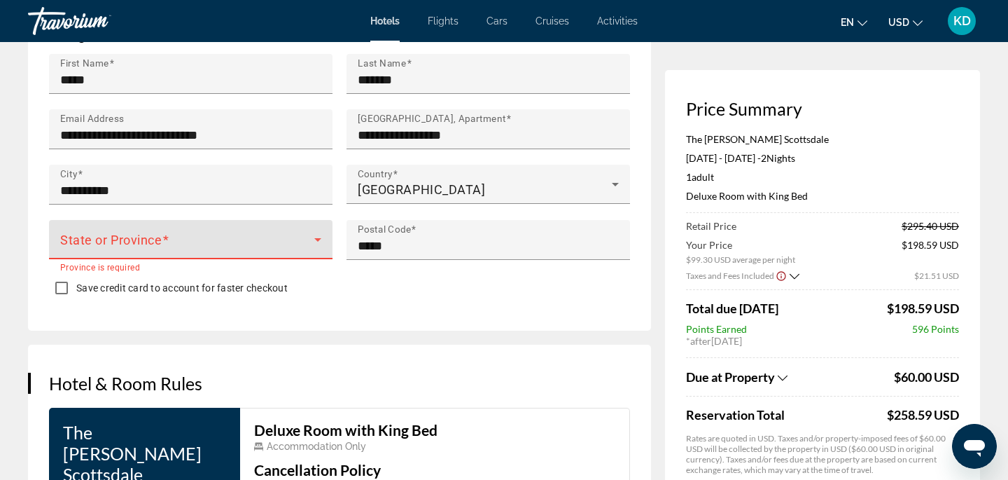
click at [312, 233] on icon "Main content" at bounding box center [317, 239] width 17 height 17
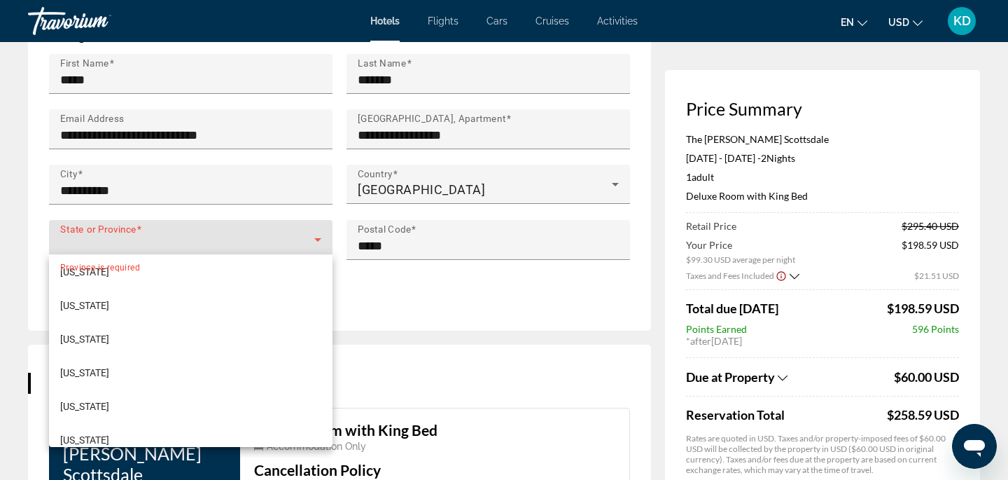
scroll to position [94, 0]
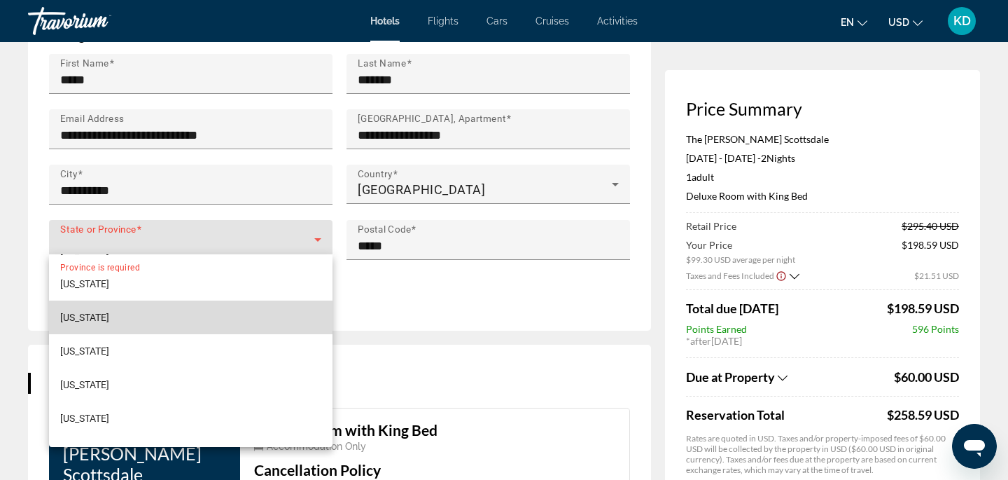
click at [281, 319] on mat-option "[US_STATE]" at bounding box center [191, 317] width 284 height 34
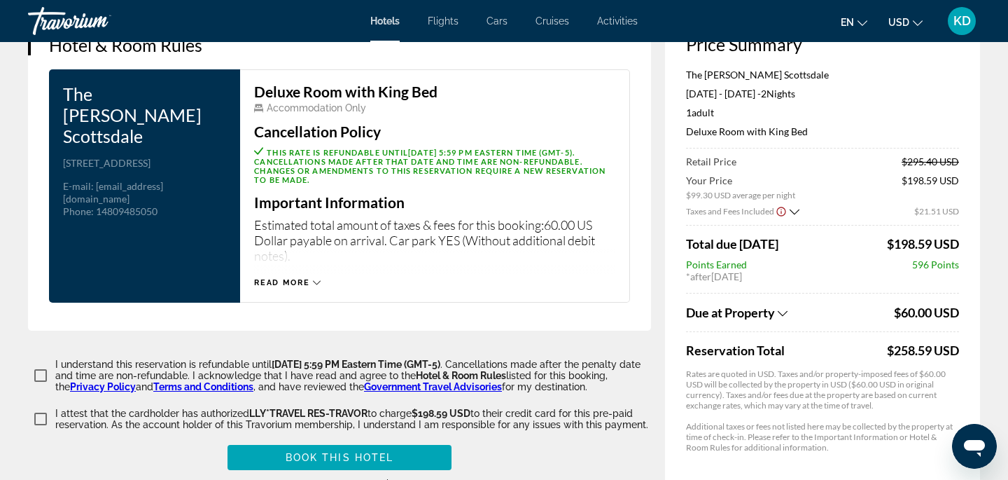
scroll to position [2023, 0]
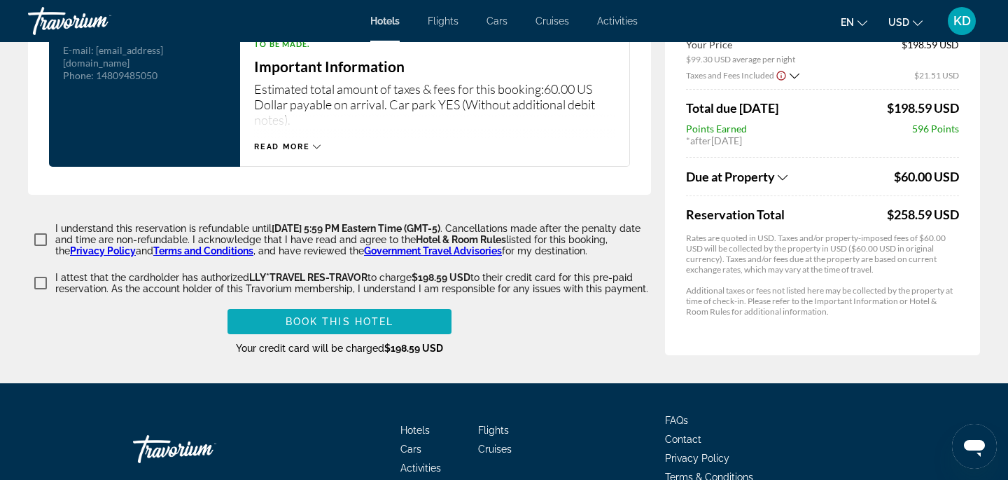
click at [389, 318] on span "Book this hotel" at bounding box center [340, 321] width 109 height 11
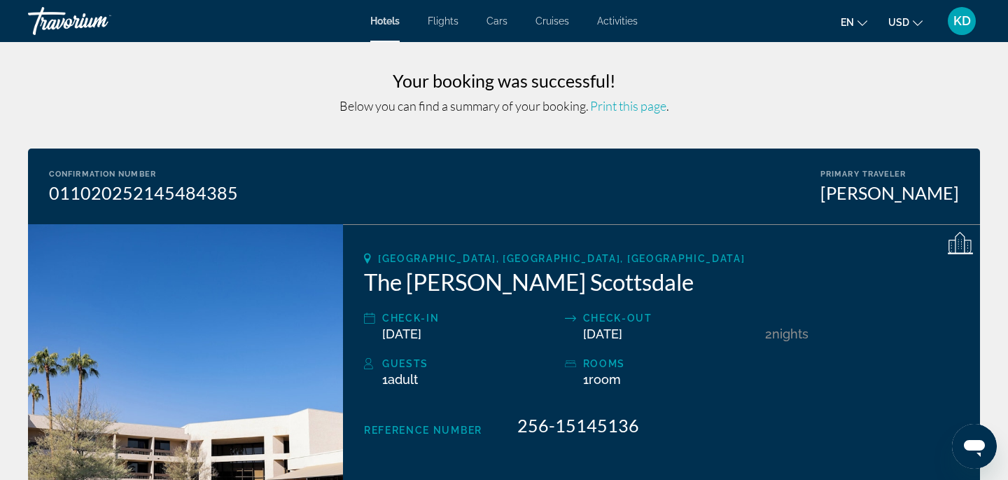
click at [972, 26] on div "KD" at bounding box center [962, 21] width 28 height 28
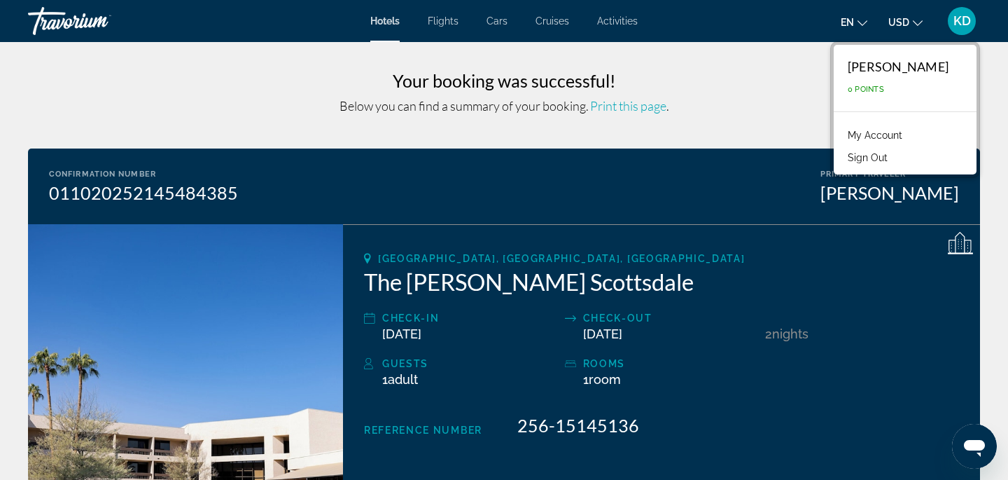
click at [877, 160] on button "Sign Out" at bounding box center [868, 157] width 54 height 18
